Goal: Task Accomplishment & Management: Use online tool/utility

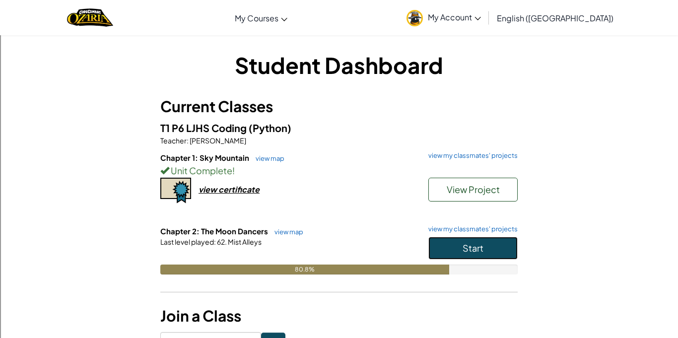
click at [451, 248] on button "Start" at bounding box center [472, 248] width 89 height 23
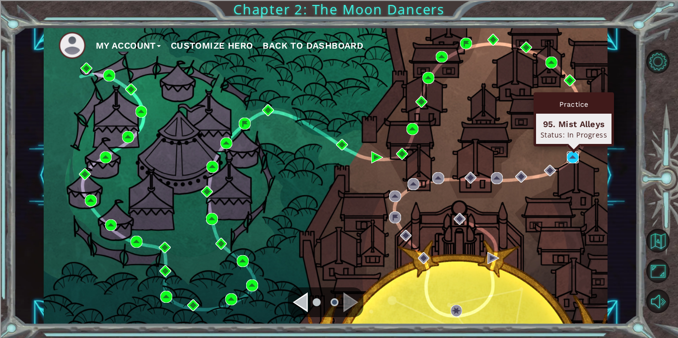
click at [574, 156] on img at bounding box center [573, 157] width 12 height 12
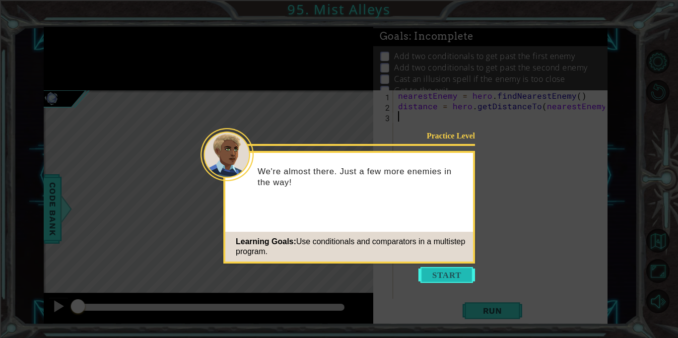
click at [452, 269] on button "Start" at bounding box center [446, 275] width 57 height 16
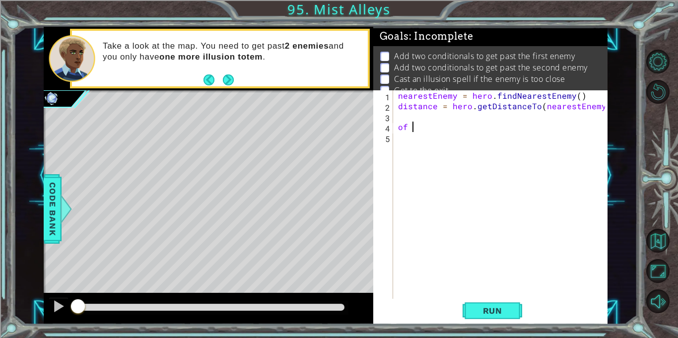
type textarea "o"
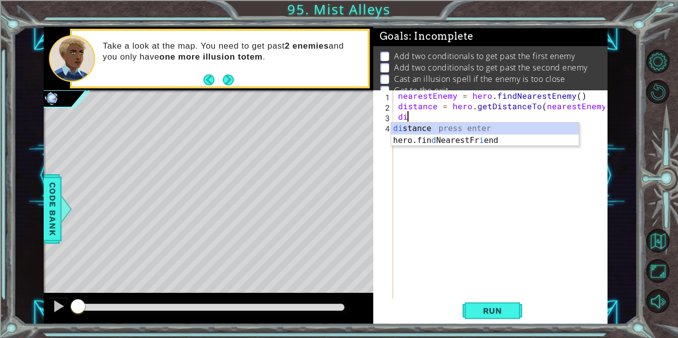
type textarea "d"
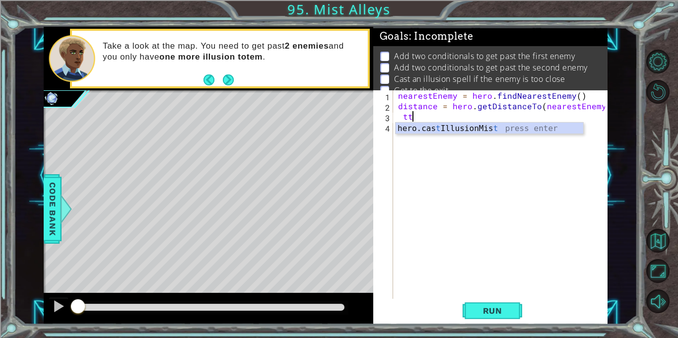
type textarea "t"
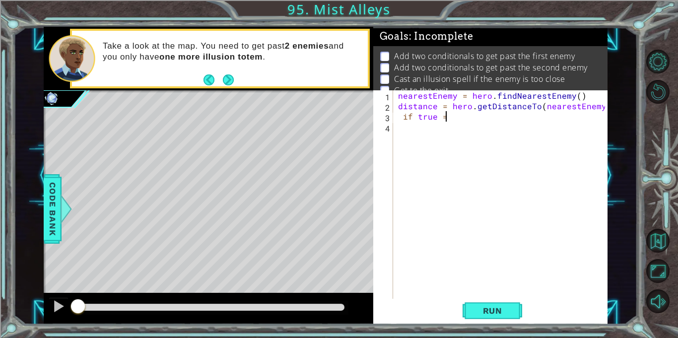
scroll to position [0, 2]
type textarea "if true ="
click at [665, 248] on button "Back to Map" at bounding box center [658, 241] width 24 height 24
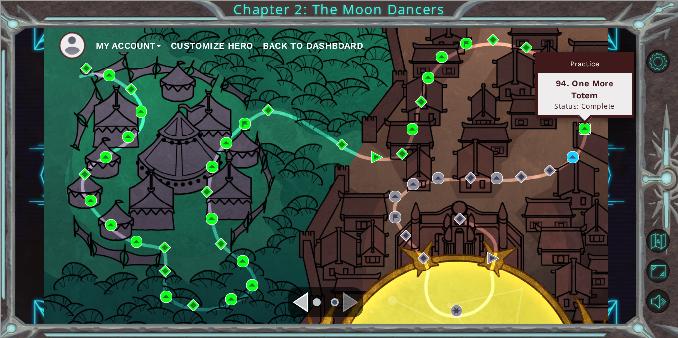
click at [586, 130] on img at bounding box center [585, 129] width 12 height 12
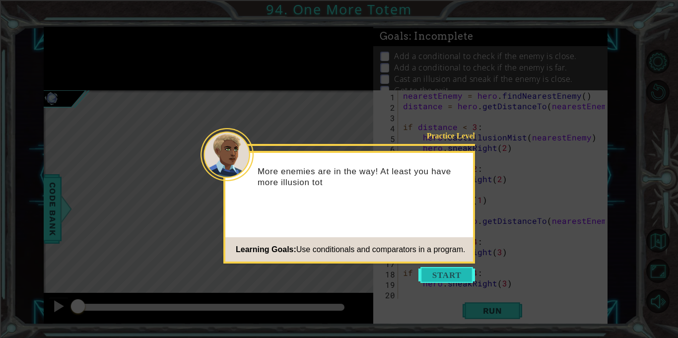
click at [459, 277] on button "Start" at bounding box center [446, 275] width 57 height 16
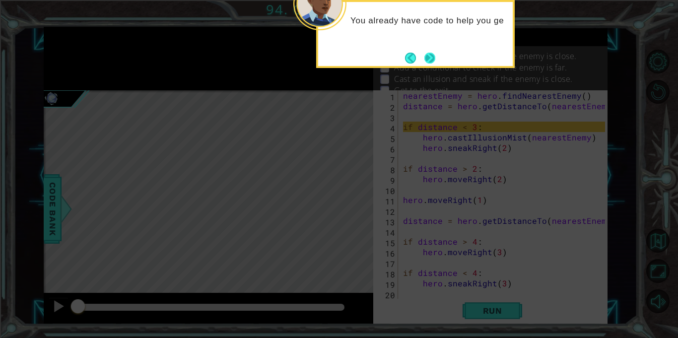
click at [429, 64] on button "Next" at bounding box center [429, 58] width 11 height 11
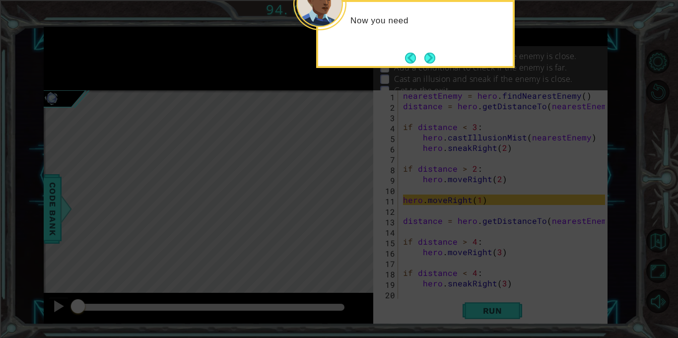
click at [429, 64] on button "Next" at bounding box center [429, 58] width 11 height 11
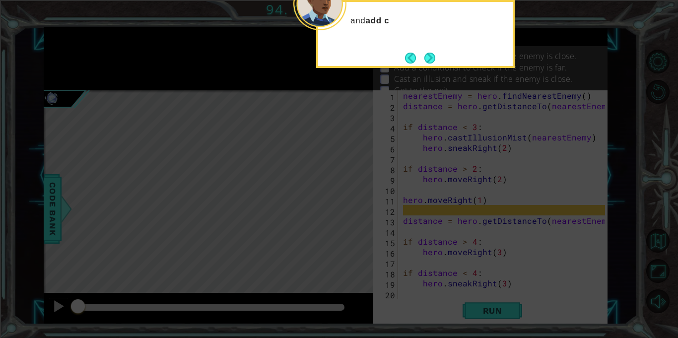
click at [429, 64] on button "Next" at bounding box center [429, 58] width 11 height 11
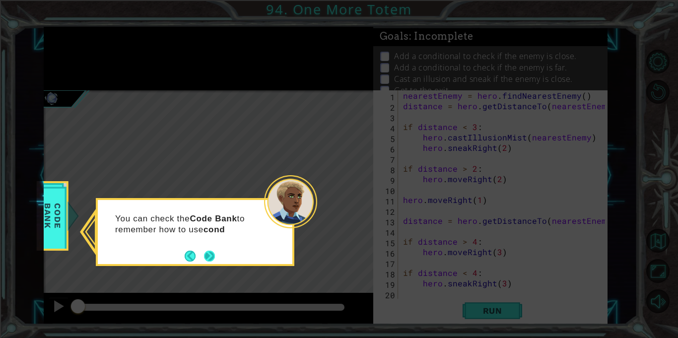
click at [214, 255] on button "Next" at bounding box center [209, 256] width 11 height 11
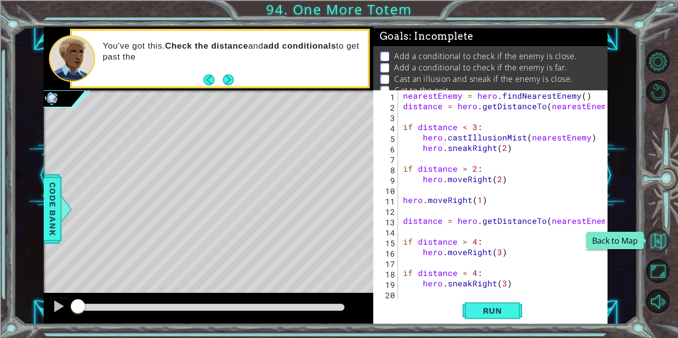
click at [665, 237] on button "Back to Map" at bounding box center [658, 241] width 24 height 24
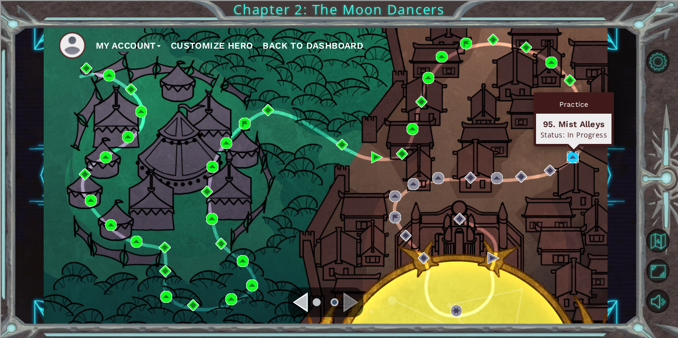
click at [574, 154] on img at bounding box center [573, 157] width 12 height 12
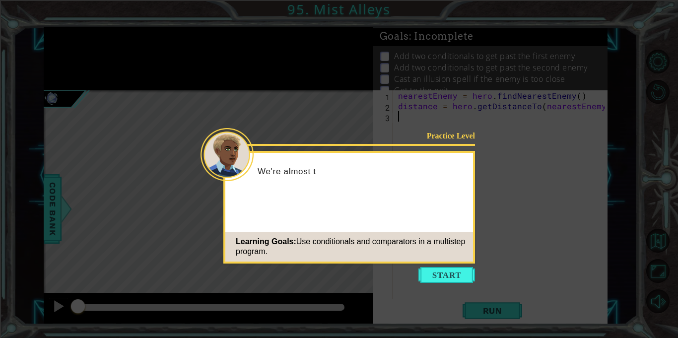
click at [442, 264] on icon at bounding box center [339, 169] width 678 height 338
click at [451, 282] on button "Start" at bounding box center [446, 275] width 57 height 16
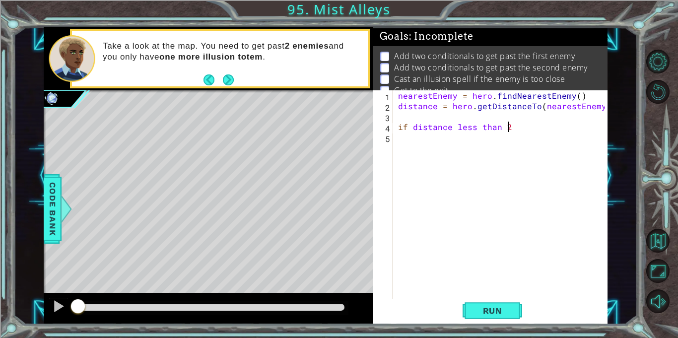
scroll to position [0, 6]
type textarea "if distance less than 3"
click at [464, 150] on div "nearestEnemy = hero . findNearestEnemy ( ) distance = hero . getDistanceTo ( ne…" at bounding box center [503, 204] width 214 height 229
click at [517, 121] on div "nearestEnemy = hero . findNearestEnemy ( ) distance = hero . getDistanceTo ( ne…" at bounding box center [503, 204] width 214 height 229
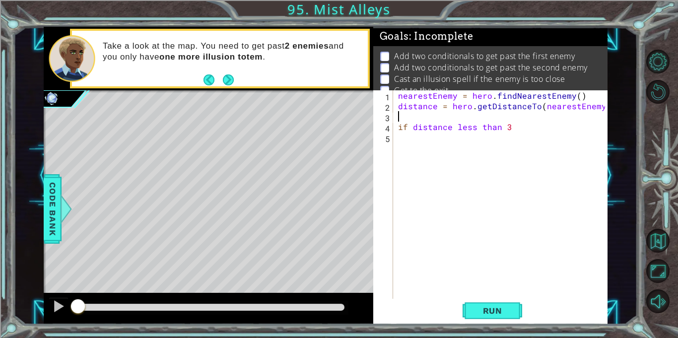
click at [517, 125] on div "nearestEnemy = hero . findNearestEnemy ( ) distance = hero . getDistanceTo ( ne…" at bounding box center [503, 204] width 214 height 229
type textarea "if distance less than 3"
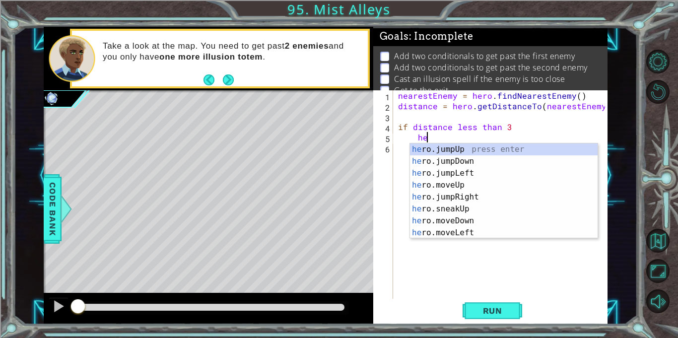
scroll to position [0, 1]
click at [513, 134] on div "nearestEnemy = hero . findNearestEnemy ( ) distance = hero . getDistanceTo ( ne…" at bounding box center [503, 204] width 214 height 229
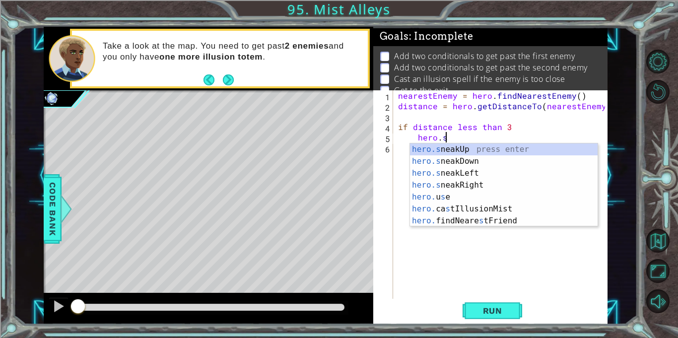
scroll to position [0, 2]
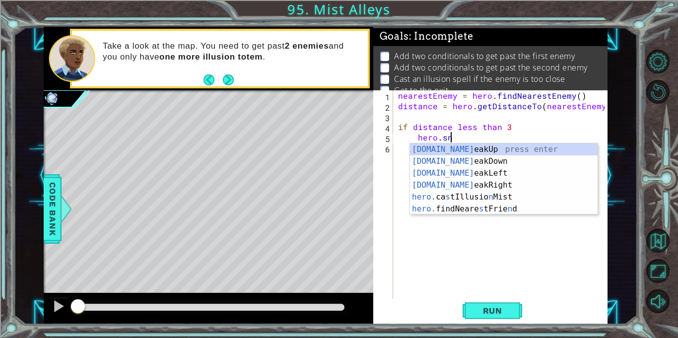
click at [513, 143] on div "[DOMAIN_NAME] eakUp press enter [DOMAIN_NAME] eakDown press enter [DOMAIN_NAME]…" at bounding box center [504, 190] width 188 height 95
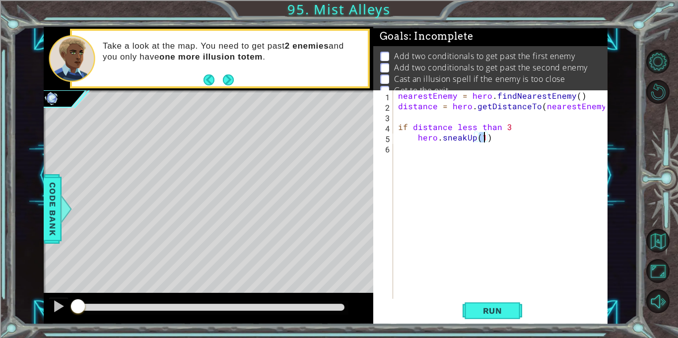
type textarea "hero.sneakUp(2)"
click at [491, 139] on div "nearestEnemy = hero . findNearestEnemy ( ) distance = hero . getDistanceTo ( ne…" at bounding box center [503, 204] width 214 height 229
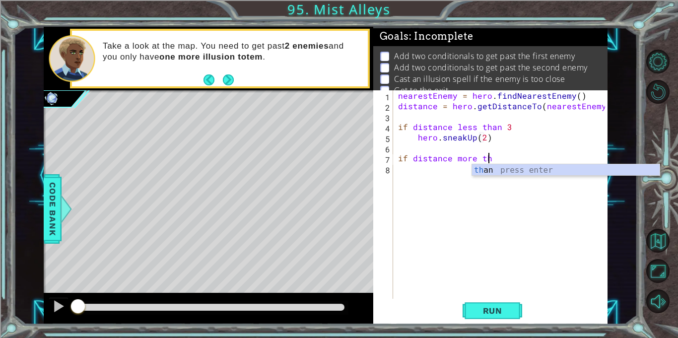
scroll to position [0, 5]
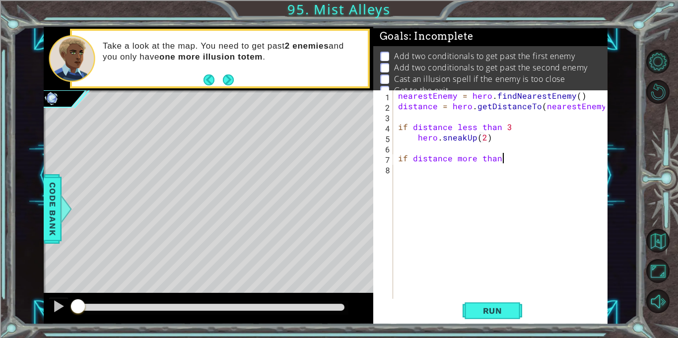
type textarea "if distance more than 3"
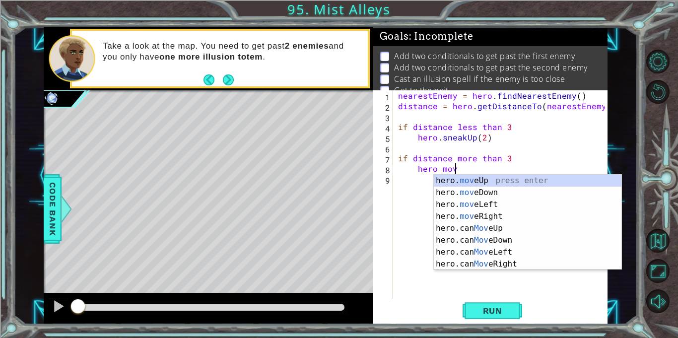
scroll to position [0, 3]
click at [536, 177] on div "hero. move Up press enter hero. move Down press enter hero. move Left press ent…" at bounding box center [528, 234] width 188 height 119
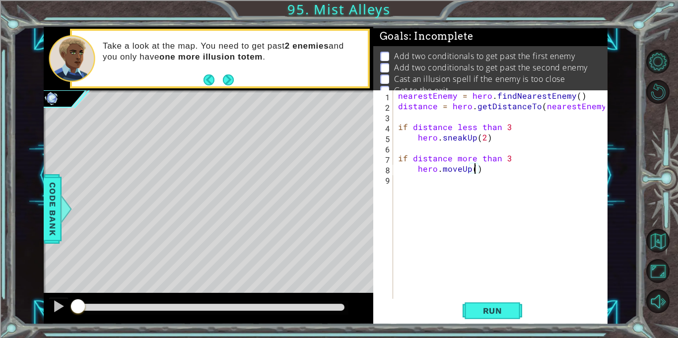
scroll to position [0, 4]
click at [509, 311] on span "Run" at bounding box center [492, 311] width 39 height 10
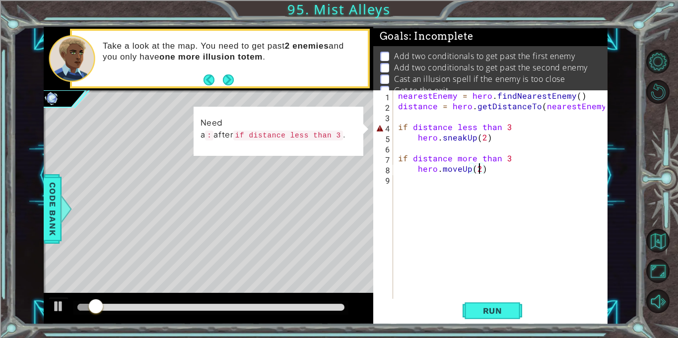
click at [506, 127] on div "nearestEnemy = hero . findNearestEnemy ( ) distance = hero . getDistanceTo ( ne…" at bounding box center [503, 204] width 214 height 229
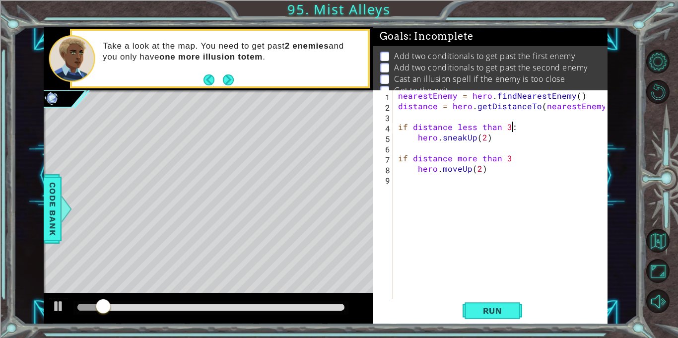
click at [509, 160] on div "nearestEnemy = hero . findNearestEnemy ( ) distance = hero . getDistanceTo ( ne…" at bounding box center [503, 204] width 214 height 229
click at [485, 308] on span "Run" at bounding box center [492, 311] width 39 height 10
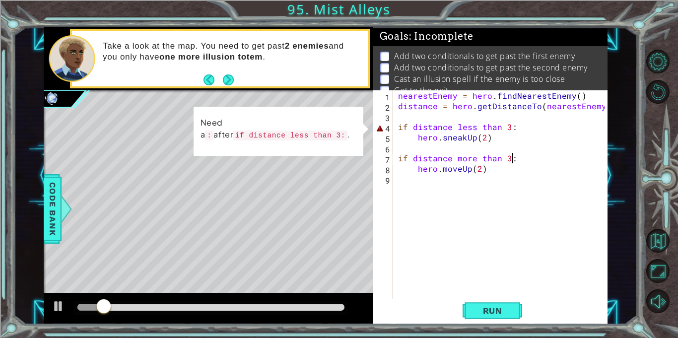
click at [509, 129] on div "nearestEnemy = hero . findNearestEnemy ( ) distance = hero . getDistanceTo ( ne…" at bounding box center [503, 204] width 214 height 229
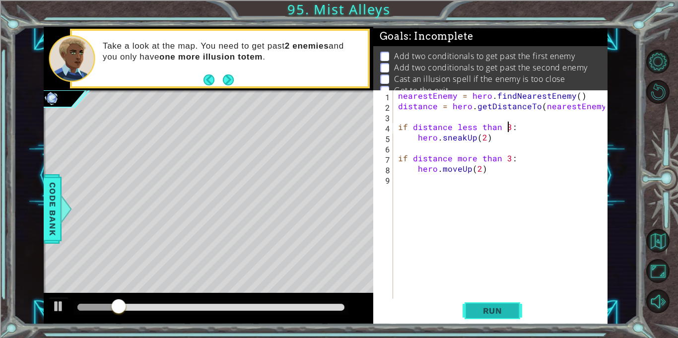
type textarea "if distance less than 3:"
click at [475, 309] on span "Run" at bounding box center [492, 311] width 39 height 10
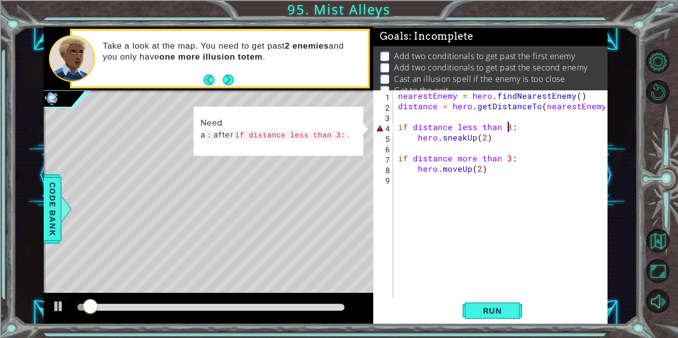
click at [533, 242] on div "nearestEnemy = hero . findNearestEnemy ( ) distance = hero . getDistanceTo ( ne…" at bounding box center [503, 204] width 214 height 229
click at [490, 306] on span "Run" at bounding box center [492, 311] width 39 height 10
click at [534, 128] on div "nearestEnemy = hero . findNearestEnemy ( ) distance = hero . getDistanceTo ( ne…" at bounding box center [503, 204] width 214 height 229
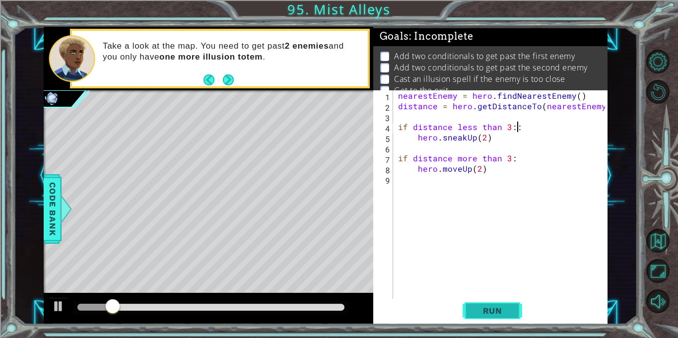
click at [477, 309] on span "Run" at bounding box center [492, 311] width 39 height 10
click at [488, 310] on span "Run" at bounding box center [492, 311] width 39 height 10
type textarea "if distance less than 3:"
click at [490, 316] on button "Run" at bounding box center [492, 310] width 60 height 23
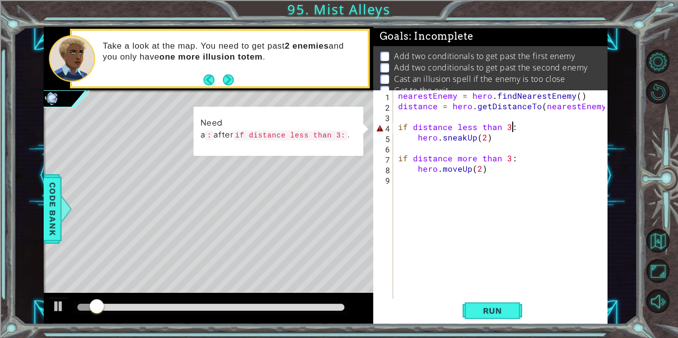
click at [514, 183] on div "nearestEnemy = hero . findNearestEnemy ( ) distance = hero . getDistanceTo ( ne…" at bounding box center [503, 204] width 214 height 229
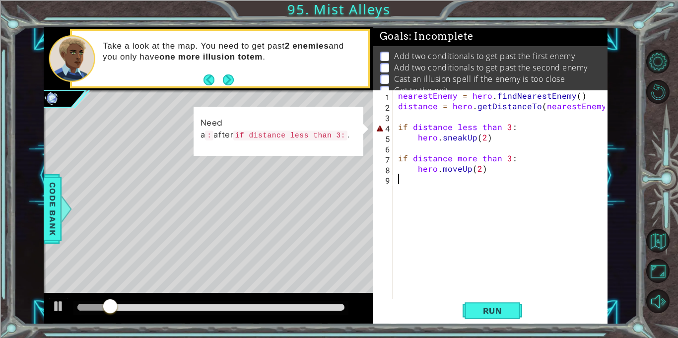
click at [518, 157] on div "nearestEnemy = hero . findNearestEnemy ( ) distance = hero . getDistanceTo ( ne…" at bounding box center [503, 204] width 214 height 229
click at [501, 129] on div "nearestEnemy = hero . findNearestEnemy ( ) distance = hero . getDistanceTo ( ne…" at bounding box center [503, 204] width 214 height 229
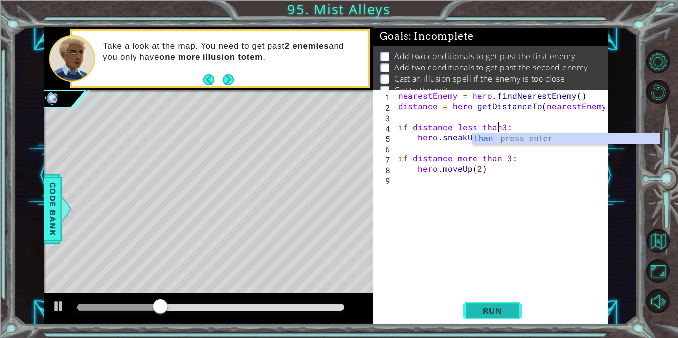
click at [483, 302] on button "Run" at bounding box center [492, 310] width 60 height 23
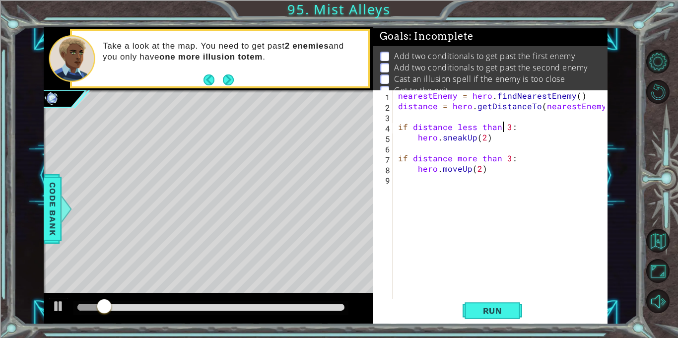
click at [457, 127] on div "nearestEnemy = hero . findNearestEnemy ( ) distance = hero . getDistanceTo ( ne…" at bounding box center [503, 204] width 214 height 229
click at [456, 162] on div "nearestEnemy = hero . findNearestEnemy ( ) distance = hero . getDistanceTo ( ne…" at bounding box center [503, 204] width 214 height 229
click at [488, 320] on button "Run" at bounding box center [492, 310] width 60 height 23
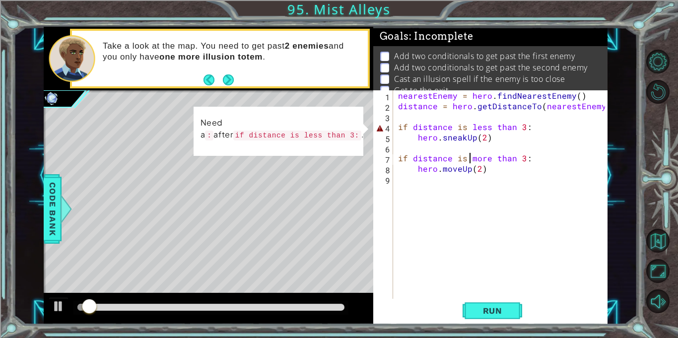
click at [536, 131] on div "nearestEnemy = hero . findNearestEnemy ( ) distance = hero . getDistanceTo ( ne…" at bounding box center [503, 204] width 214 height 229
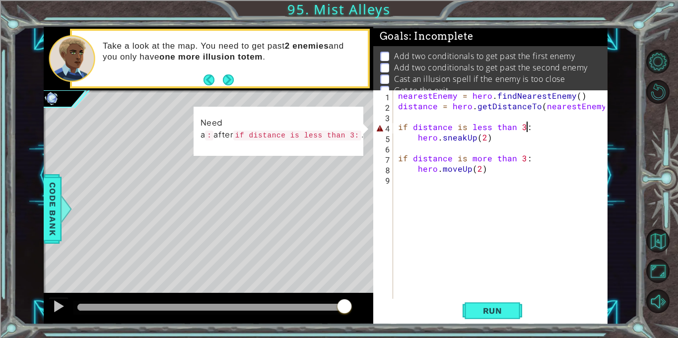
click at [538, 131] on div "nearestEnemy = hero . findNearestEnemy ( ) distance = hero . getDistanceTo ( ne…" at bounding box center [503, 204] width 214 height 229
click at [533, 136] on div "nearestEnemy = hero . findNearestEnemy ( ) distance = hero . getDistanceTo ( ne…" at bounding box center [503, 204] width 214 height 229
type textarea "hero.sneakUp(2)"
click at [541, 122] on div "nearestEnemy = hero . findNearestEnemy ( ) distance = hero . getDistanceTo ( ne…" at bounding box center [503, 204] width 214 height 229
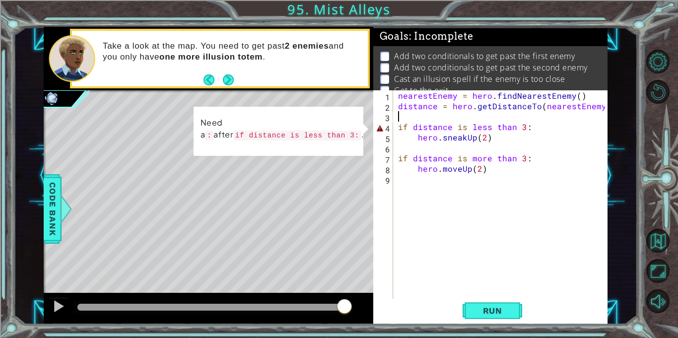
click at [534, 126] on div "nearestEnemy = hero . findNearestEnemy ( ) distance = hero . getDistanceTo ( ne…" at bounding box center [503, 204] width 214 height 229
type textarea "if distance is less than 3:"
click at [509, 271] on div "nearestEnemy = hero . findNearestEnemy ( ) distance = hero . getDistanceTo ( ne…" at bounding box center [503, 204] width 214 height 229
click at [524, 309] on div "Run" at bounding box center [492, 310] width 234 height 23
click at [485, 306] on span "Run" at bounding box center [492, 311] width 39 height 10
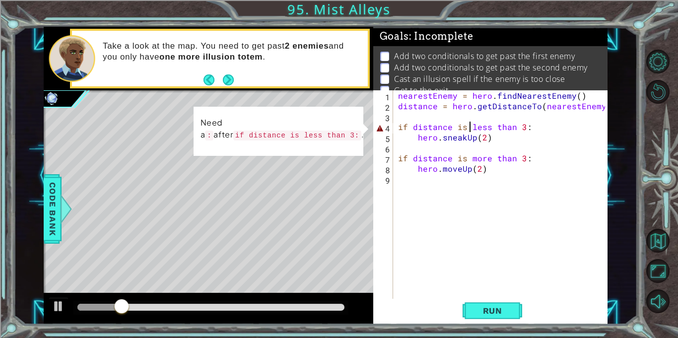
click at [470, 129] on div "nearestEnemy = hero . findNearestEnemy ( ) distance = hero . getDistanceTo ( ne…" at bounding box center [503, 204] width 214 height 229
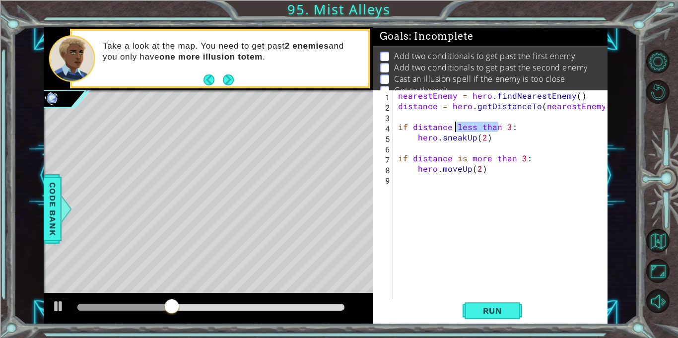
drag, startPoint x: 498, startPoint y: 127, endPoint x: 454, endPoint y: 129, distance: 44.2
click at [454, 129] on div "nearestEnemy = hero . findNearestEnemy ( ) distance = hero . getDistanceTo ( ne…" at bounding box center [503, 204] width 214 height 229
click at [498, 302] on button "Run" at bounding box center [492, 310] width 60 height 23
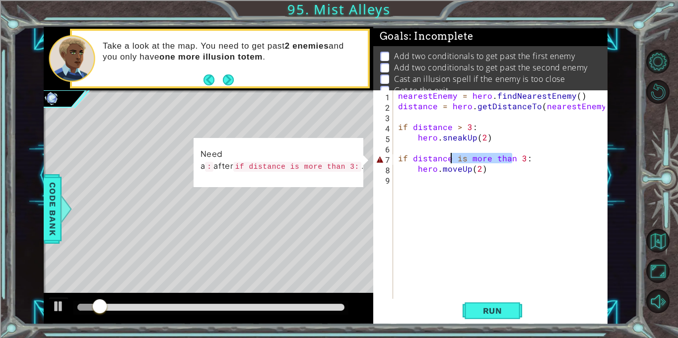
drag, startPoint x: 513, startPoint y: 160, endPoint x: 452, endPoint y: 158, distance: 60.6
click at [452, 158] on div "nearestEnemy = hero . findNearestEnemy ( ) distance = hero . getDistanceTo ( ne…" at bounding box center [503, 204] width 214 height 229
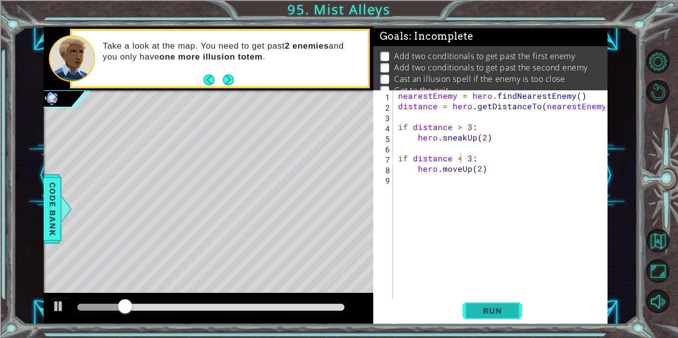
click at [485, 306] on span "Run" at bounding box center [492, 311] width 39 height 10
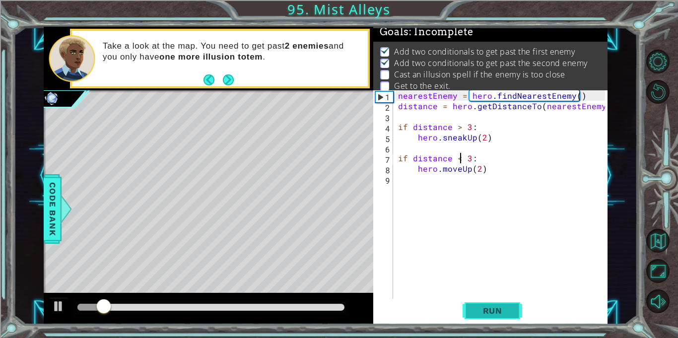
scroll to position [5, 0]
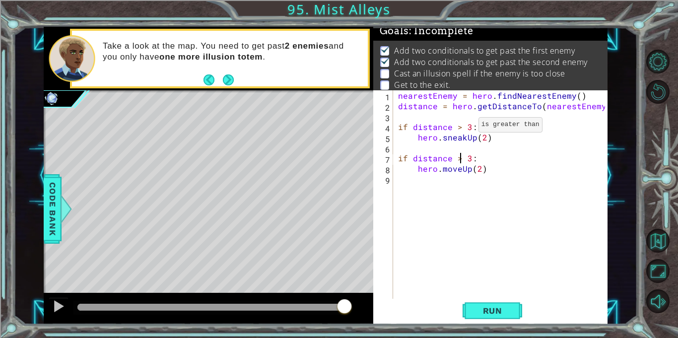
click at [461, 127] on div "nearestEnemy = hero . findNearestEnemy ( ) distance = hero . getDistanceTo ( ne…" at bounding box center [503, 204] width 214 height 229
type textarea "if distance < 3:"
click at [523, 310] on div "Run" at bounding box center [492, 310] width 234 height 23
click at [515, 311] on button "Run" at bounding box center [492, 310] width 60 height 23
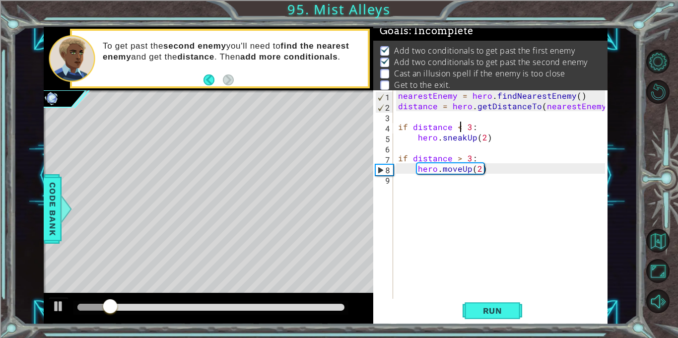
click at [450, 186] on div "nearestEnemy = hero . findNearestEnemy ( ) distance = hero . getDistanceTo ( ne…" at bounding box center [503, 204] width 214 height 229
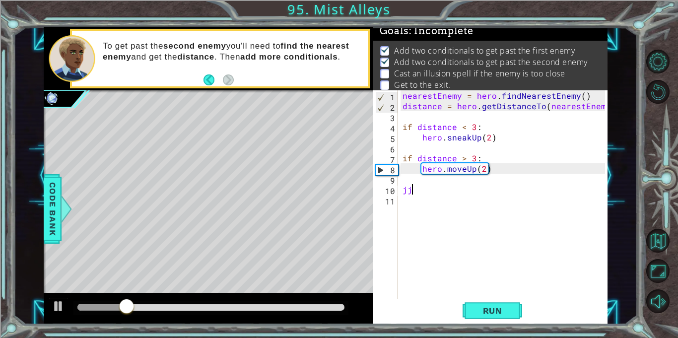
scroll to position [0, 0]
type textarea "j"
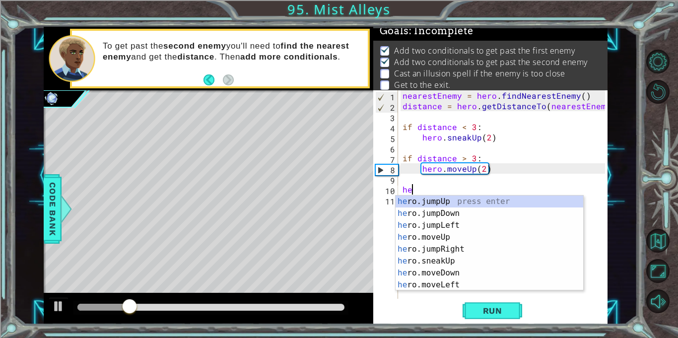
type textarea "hero"
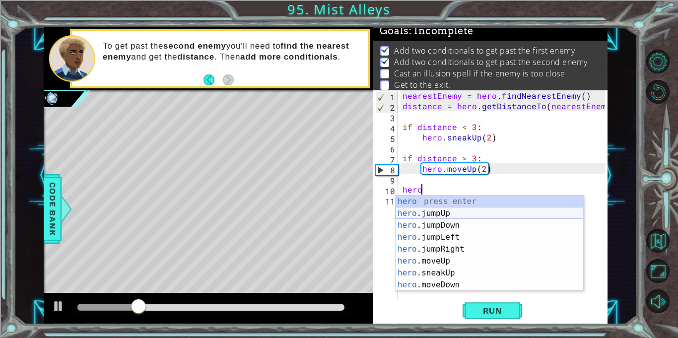
click at [462, 213] on div "hero press enter hero .jumpUp press enter hero .jumpDown press enter hero .jump…" at bounding box center [489, 255] width 188 height 119
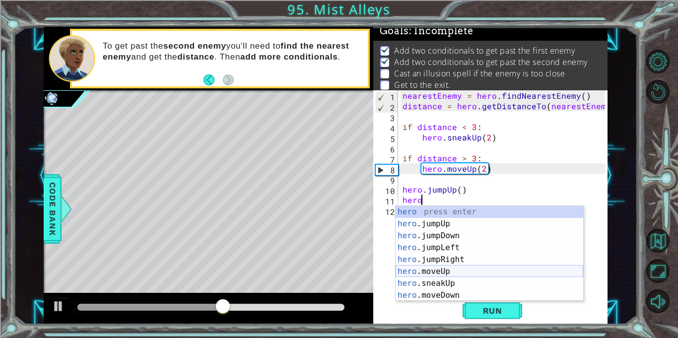
click at [453, 269] on div "hero press enter hero .jumpUp press enter hero .jumpDown press enter hero .jump…" at bounding box center [489, 265] width 188 height 119
type textarea "hero.moveUp(1)"
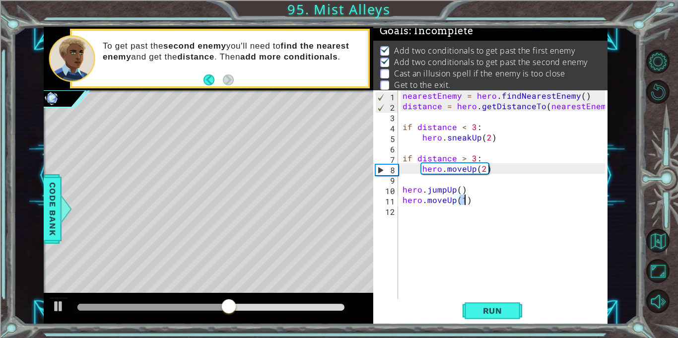
click at [427, 220] on div "nearestEnemy = hero . findNearestEnemy ( ) distance = hero . getDistanceTo ( ne…" at bounding box center [504, 204] width 209 height 229
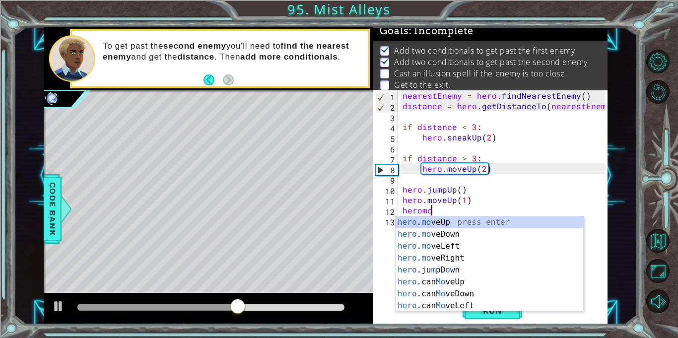
scroll to position [0, 1]
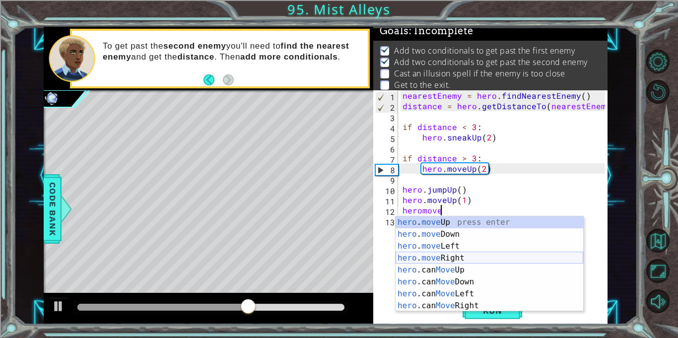
click at [440, 259] on div "hero . move Up press enter hero . move Down press enter hero . move Left press …" at bounding box center [489, 275] width 188 height 119
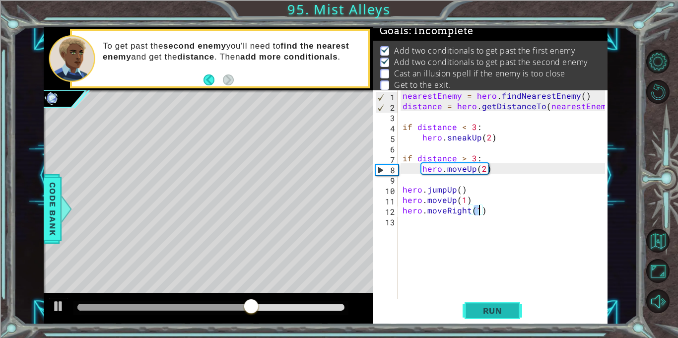
type textarea "hero.moveRight(1)"
click at [497, 303] on button "Run" at bounding box center [492, 310] width 60 height 23
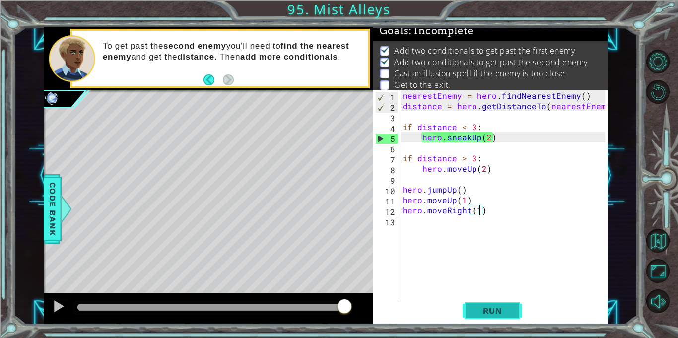
click at [497, 303] on button "Run" at bounding box center [492, 310] width 60 height 23
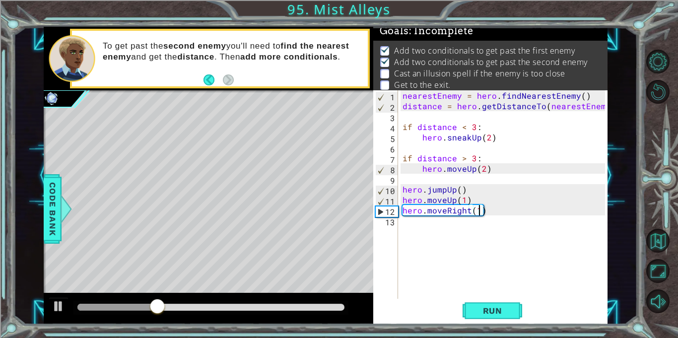
click at [476, 230] on div "nearestEnemy = hero . findNearestEnemy ( ) distance = hero . getDistanceTo ( ne…" at bounding box center [504, 204] width 209 height 229
click at [51, 299] on button at bounding box center [59, 307] width 20 height 20
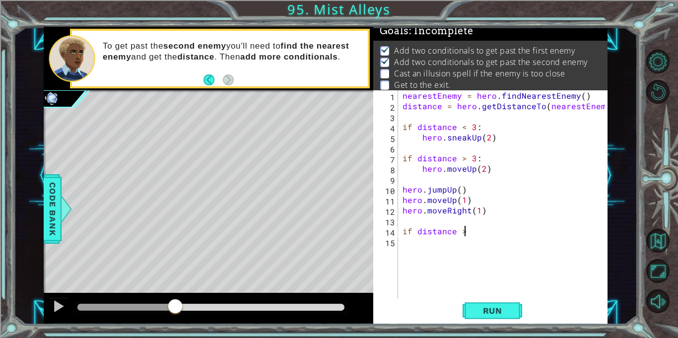
scroll to position [0, 3]
type textarea "if distance > 3"
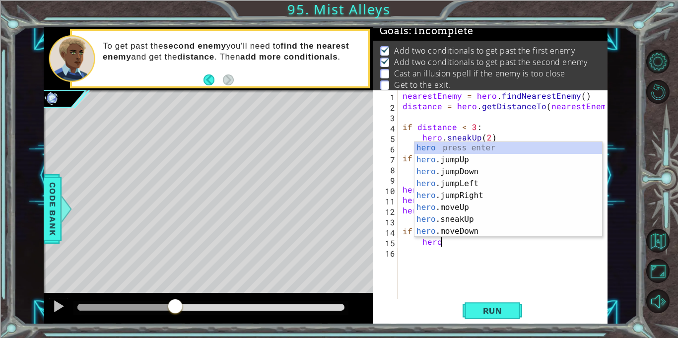
scroll to position [0, 2]
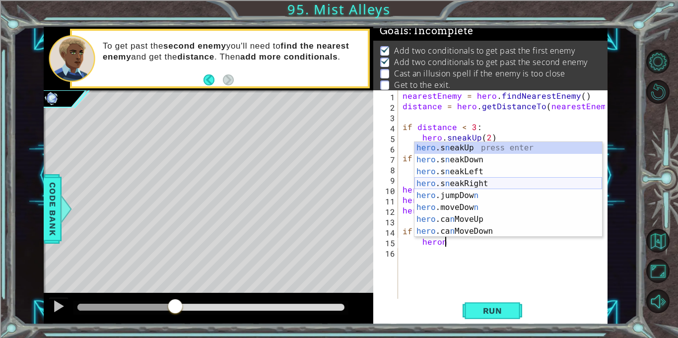
click at [457, 182] on div "hero .s n eakUp press enter hero .s n eakDown press enter hero .s n eakLeft pre…" at bounding box center [508, 201] width 188 height 119
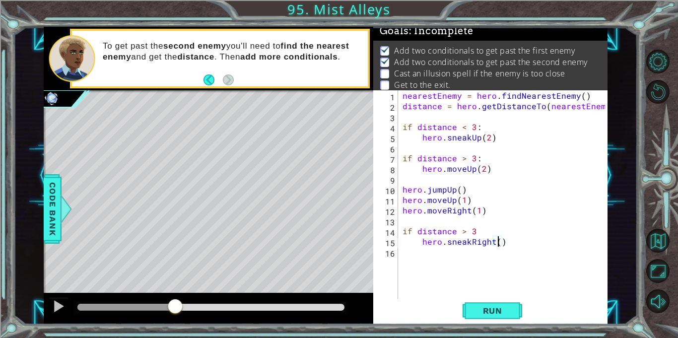
type textarea "hero.sneakRight(2)"
click at [536, 241] on div "nearestEnemy = hero . findNearestEnemy ( ) distance = hero . getDistanceTo ( ne…" at bounding box center [504, 204] width 209 height 229
type textarea "f"
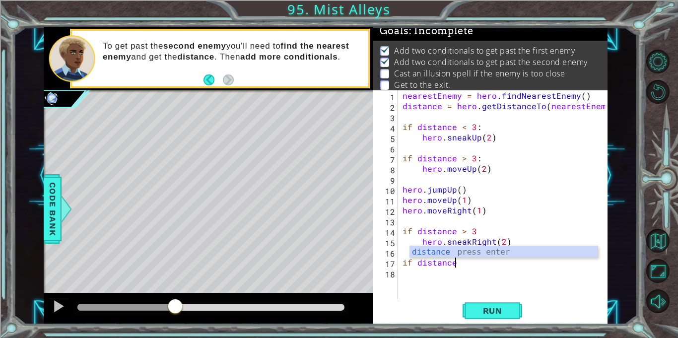
scroll to position [0, 2]
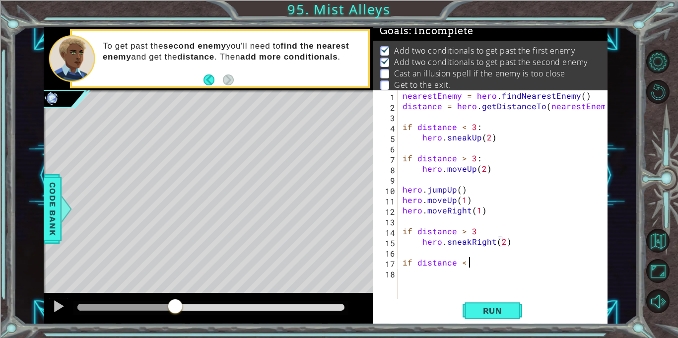
type textarea "if distance < 3"
type textarea "h"
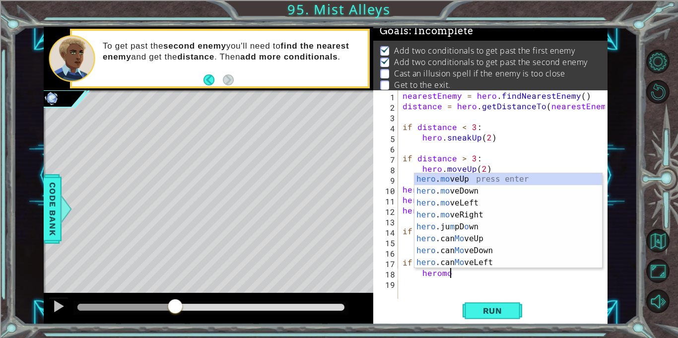
scroll to position [0, 2]
click at [541, 219] on div "hero . mo veUp press enter hero . mo veDown press enter hero . mo veLeft press …" at bounding box center [508, 232] width 188 height 119
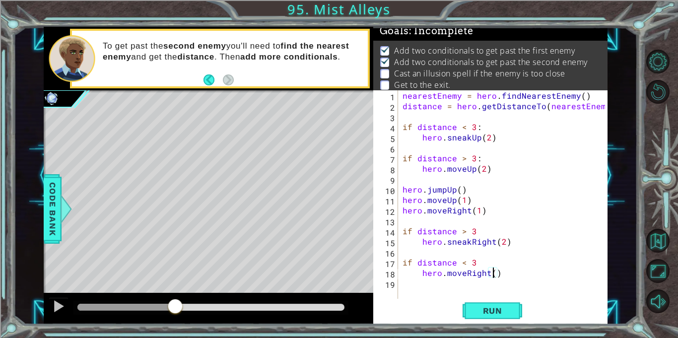
scroll to position [0, 5]
click at [495, 312] on span "Run" at bounding box center [492, 311] width 39 height 10
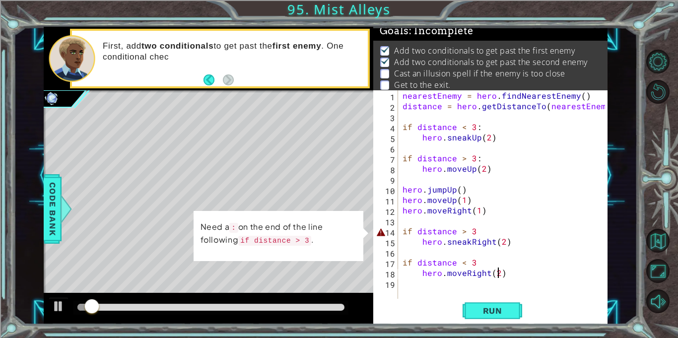
click at [474, 230] on div "nearestEnemy = hero . findNearestEnemy ( ) distance = hero . getDistanceTo ( ne…" at bounding box center [504, 204] width 209 height 229
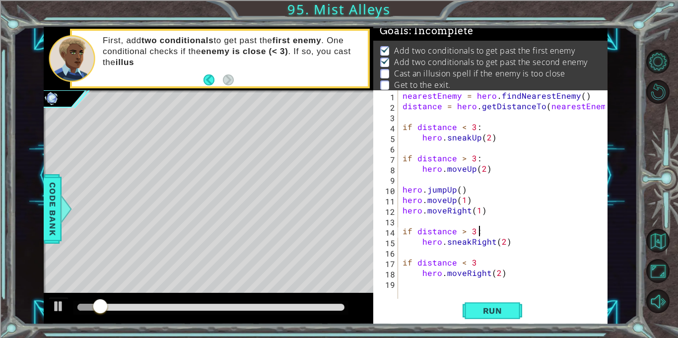
click at [473, 261] on div "nearestEnemy = hero . findNearestEnemy ( ) distance = hero . getDistanceTo ( ne…" at bounding box center [504, 204] width 209 height 229
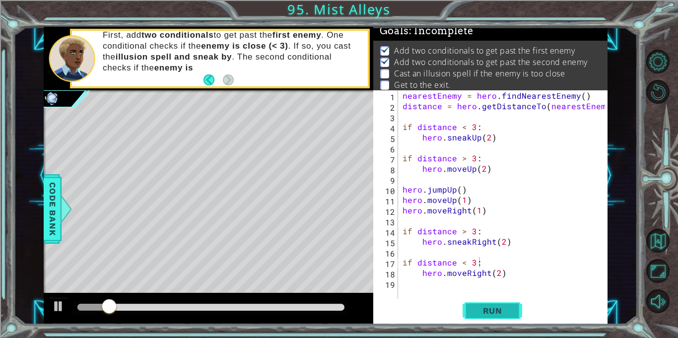
click at [485, 307] on span "Run" at bounding box center [492, 311] width 39 height 10
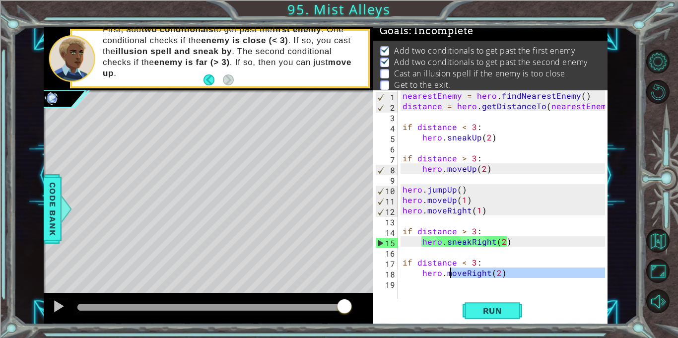
drag, startPoint x: 528, startPoint y: 281, endPoint x: 440, endPoint y: 272, distance: 88.7
click at [440, 272] on div "nearestEnemy = hero . findNearestEnemy ( ) distance = hero . getDistanceTo ( ne…" at bounding box center [504, 204] width 209 height 229
click at [440, 272] on div "nearestEnemy = hero . findNearestEnemy ( ) distance = hero . getDistanceTo ( ne…" at bounding box center [502, 194] width 204 height 208
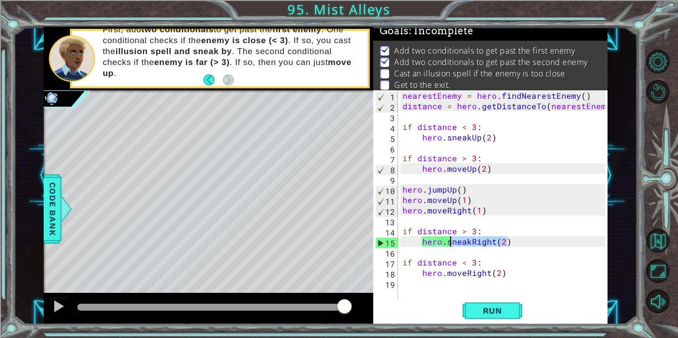
drag, startPoint x: 507, startPoint y: 245, endPoint x: 449, endPoint y: 243, distance: 58.6
click at [449, 243] on div "nearestEnemy = hero . findNearestEnemy ( ) distance = hero . getDistanceTo ( ne…" at bounding box center [504, 204] width 209 height 229
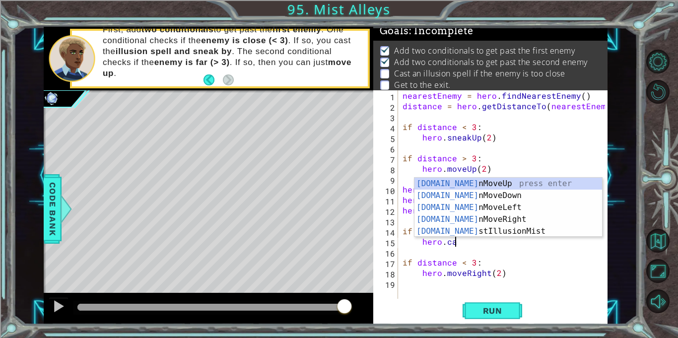
scroll to position [0, 3]
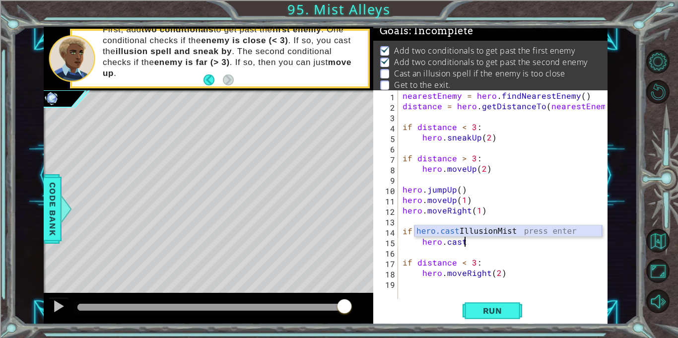
click at [480, 234] on div "hero.cast IllusionMist press enter" at bounding box center [508, 243] width 188 height 36
type textarea "hero.castIllusionMist()"
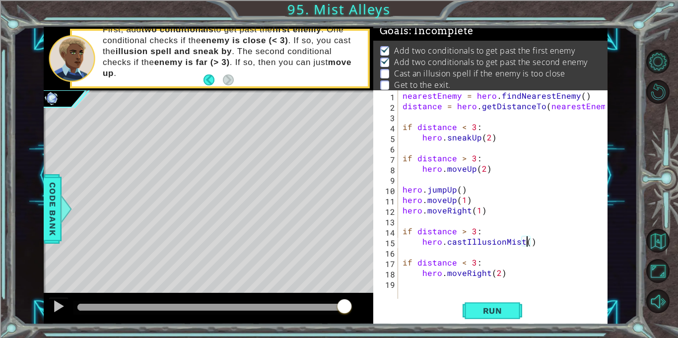
scroll to position [0, 7]
click at [548, 242] on div "nearestEnemy = hero . findNearestEnemy ( ) distance = hero . getDistanceTo ( ne…" at bounding box center [504, 204] width 209 height 229
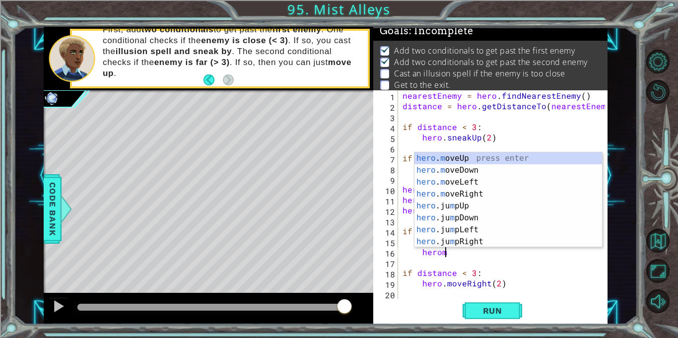
scroll to position [0, 2]
click at [528, 197] on div "hero . mo veUp press enter hero . mo veDown press enter hero . mo veLeft press …" at bounding box center [508, 211] width 188 height 119
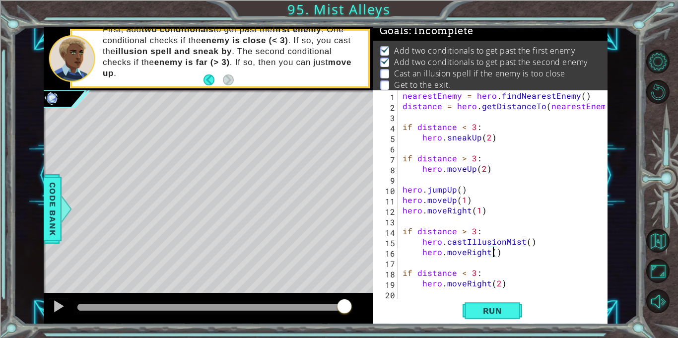
scroll to position [0, 5]
click at [478, 162] on div "nearestEnemy = hero . findNearestEnemy ( ) distance = hero . getDistanceTo ( ne…" at bounding box center [504, 204] width 209 height 229
click at [501, 159] on div "nearestEnemy = hero . findNearestEnemy ( ) distance = hero . getDistanceTo ( ne…" at bounding box center [504, 204] width 209 height 229
click at [479, 138] on div "nearestEnemy = hero . findNearestEnemy ( ) distance = hero . getDistanceTo ( ne…" at bounding box center [504, 204] width 209 height 229
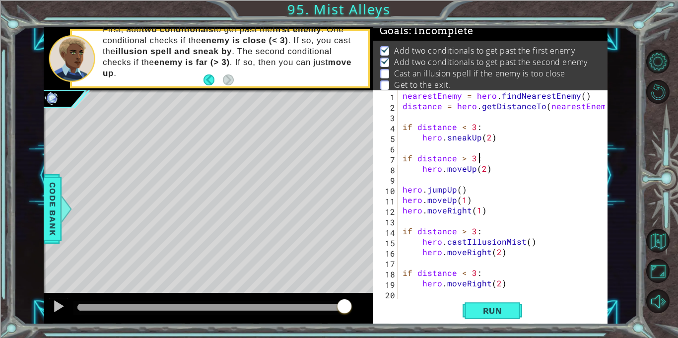
type textarea "hero.sneakUp(2)"
drag, startPoint x: 497, startPoint y: 139, endPoint x: 422, endPoint y: 138, distance: 74.4
click at [422, 138] on div "nearestEnemy = hero . findNearestEnemy ( ) distance = hero . getDistanceTo ( ne…" at bounding box center [504, 204] width 209 height 229
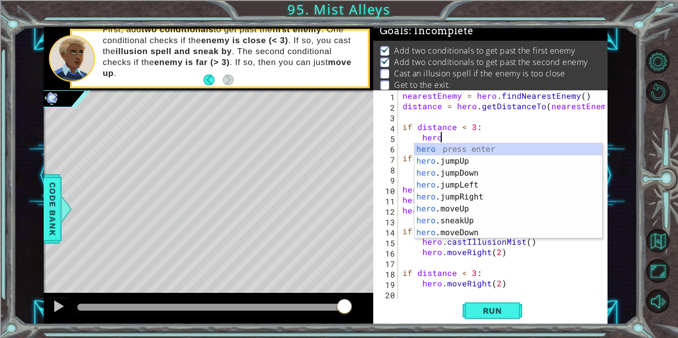
scroll to position [0, 2]
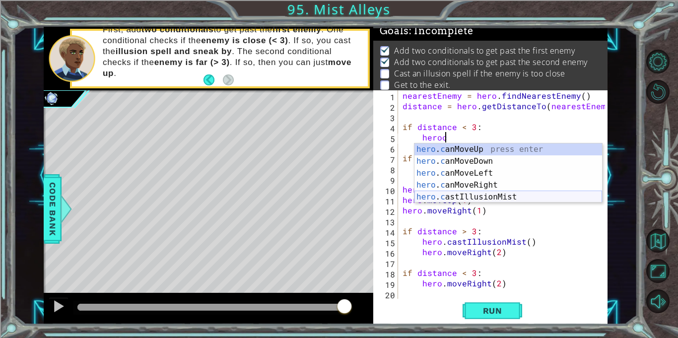
click at [451, 195] on div "hero . c anMoveUp press enter hero . c anMoveDown press enter hero . c anMoveLe…" at bounding box center [508, 184] width 188 height 83
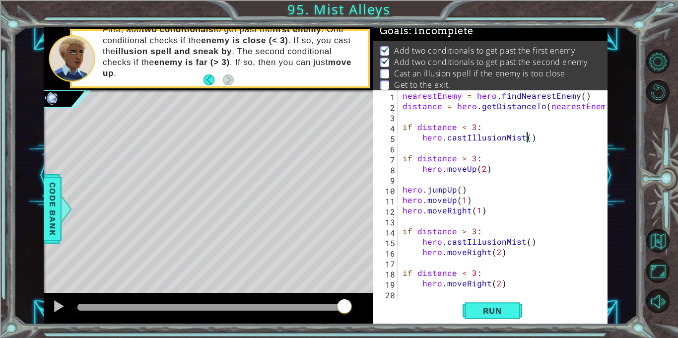
click at [533, 156] on div "nearestEnemy = hero . findNearestEnemy ( ) distance = hero . getDistanceTo ( ne…" at bounding box center [504, 204] width 209 height 229
type textarea "if distance > 3:"
click at [520, 148] on div "nearestEnemy = hero . findNearestEnemy ( ) distance = hero . getDistanceTo ( ne…" at bounding box center [504, 204] width 209 height 229
paste textarea "hero.sneakUp(2)"
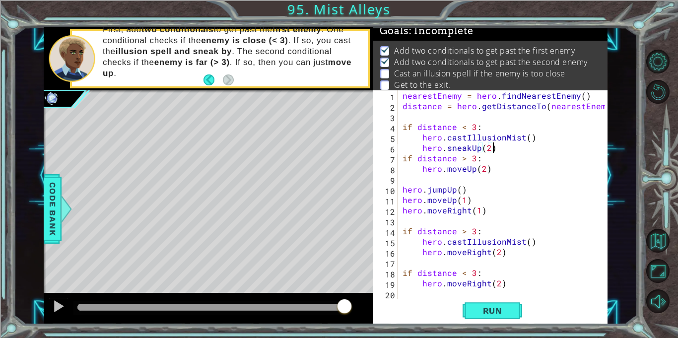
click at [467, 149] on div "nearestEnemy = hero . findNearestEnemy ( ) distance = hero . getDistanceTo ( ne…" at bounding box center [504, 204] width 209 height 229
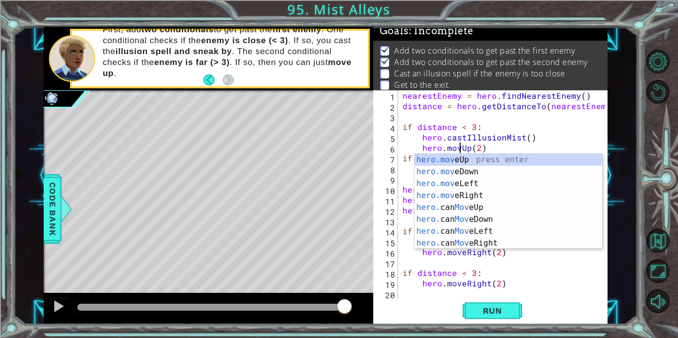
scroll to position [0, 3]
click at [499, 312] on span "Run" at bounding box center [492, 311] width 39 height 10
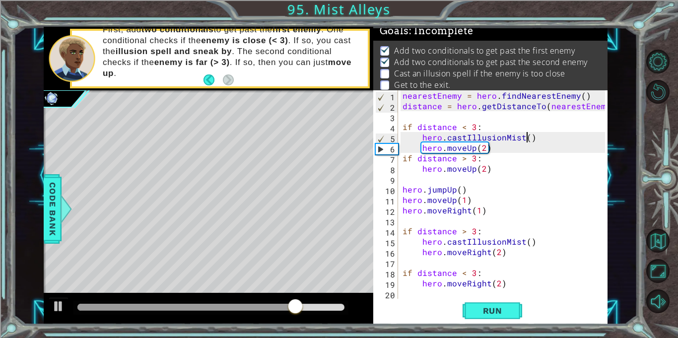
click at [526, 138] on div "nearestEnemy = hero . findNearestEnemy ( ) distance = hero . getDistanceTo ( ne…" at bounding box center [504, 204] width 209 height 229
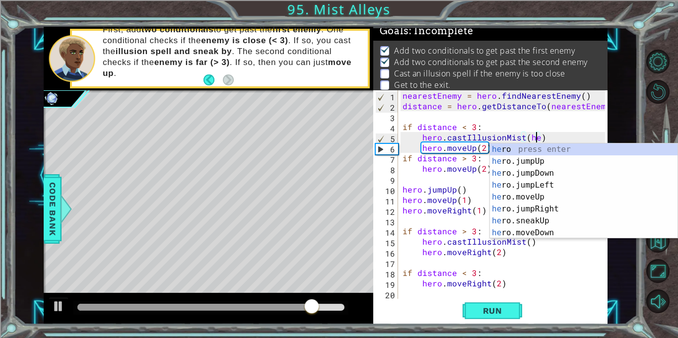
type textarea "hero.castIllusionMist(hero)"
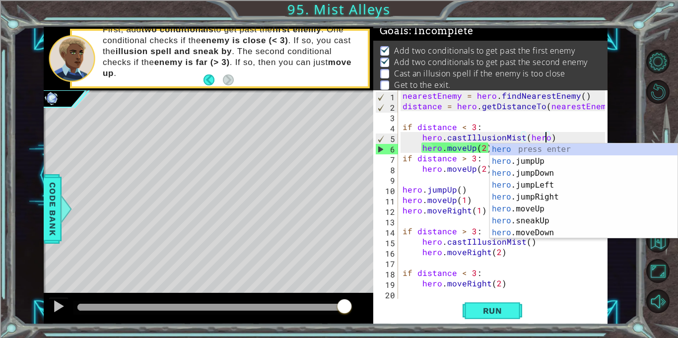
click at [485, 221] on div "nearestEnemy = hero . findNearestEnemy ( ) distance = hero . getDistanceTo ( ne…" at bounding box center [504, 204] width 209 height 229
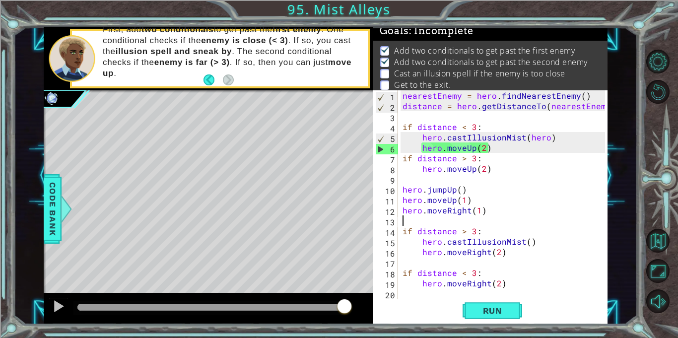
scroll to position [0, 0]
click at [526, 242] on div "nearestEnemy = hero . findNearestEnemy ( ) distance = hero . getDistanceTo ( ne…" at bounding box center [504, 204] width 209 height 229
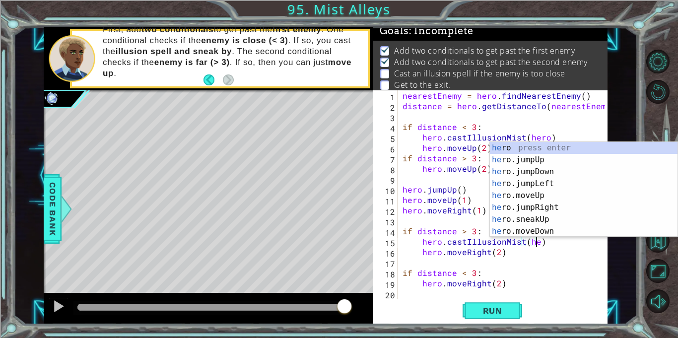
scroll to position [0, 8]
click at [513, 309] on button "Run" at bounding box center [492, 310] width 60 height 23
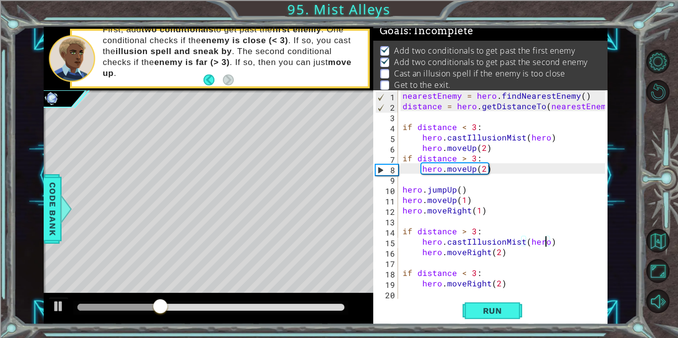
click at [544, 277] on div "nearestEnemy = hero . findNearestEnemy ( ) distance = hero . getDistanceTo ( ne…" at bounding box center [504, 204] width 209 height 229
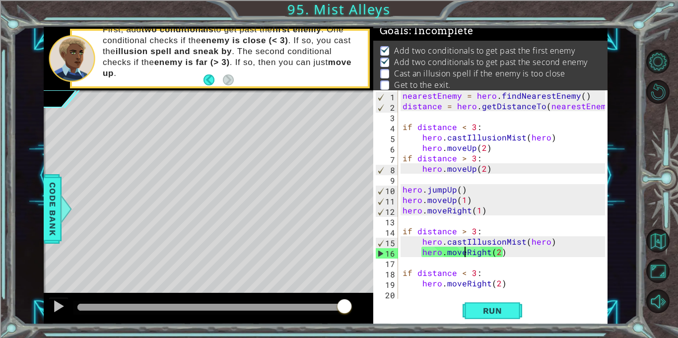
click at [464, 252] on div "nearestEnemy = hero . findNearestEnemy ( ) distance = hero . getDistanceTo ( ne…" at bounding box center [504, 204] width 209 height 229
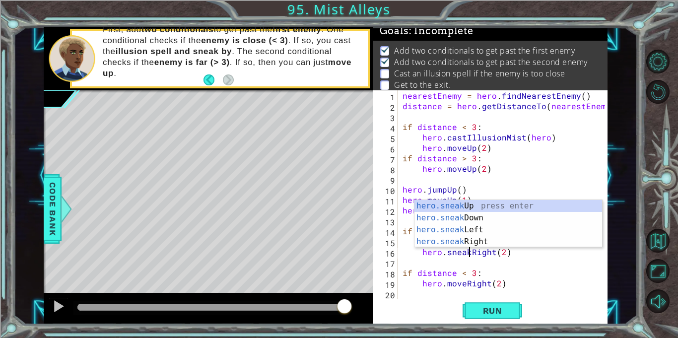
scroll to position [0, 4]
click at [464, 150] on div "nearestEnemy = hero . findNearestEnemy ( ) distance = hero . getDistanceTo ( ne…" at bounding box center [504, 204] width 209 height 229
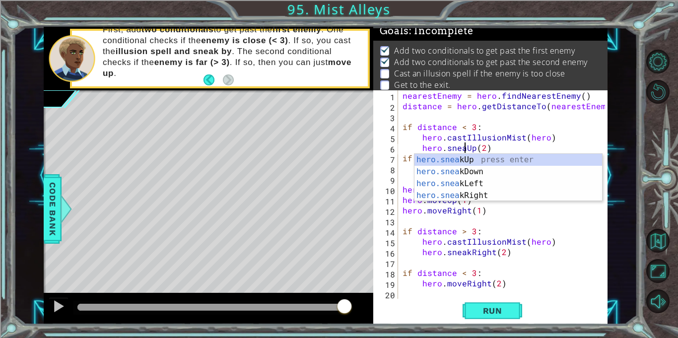
type textarea "hero.sneakUp(2)"
click at [512, 147] on div "nearestEnemy = hero . findNearestEnemy ( ) distance = hero . getDistanceTo ( ne…" at bounding box center [504, 204] width 209 height 229
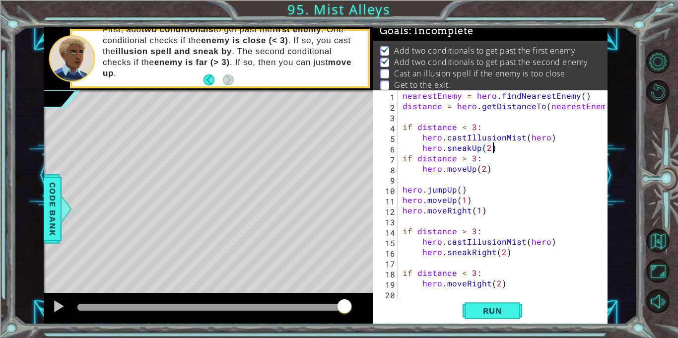
scroll to position [0, 0]
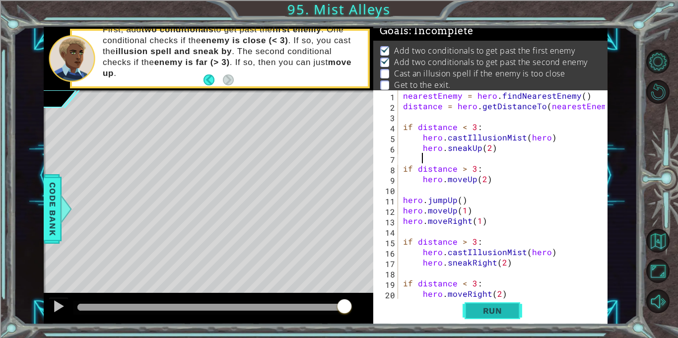
click at [489, 319] on button "Run" at bounding box center [492, 310] width 60 height 23
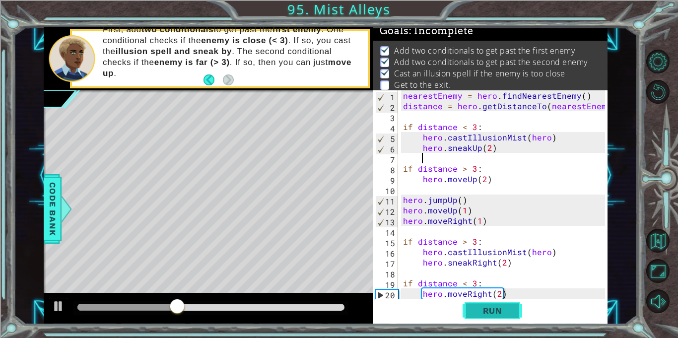
scroll to position [10, 0]
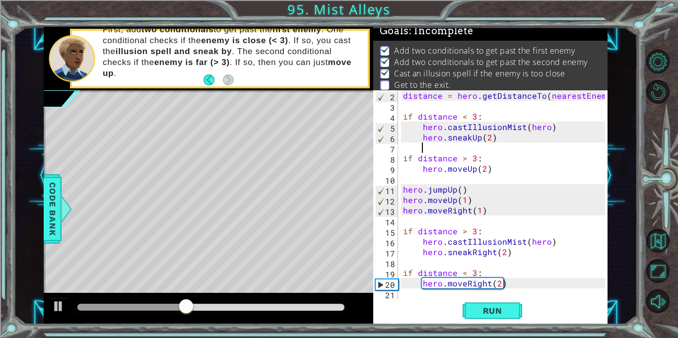
click at [514, 285] on div "distance = hero . getDistanceTo ( nearestEnemy ) if distance < 3 : hero . castI…" at bounding box center [505, 204] width 209 height 229
type textarea "hero.moveRight(2)"
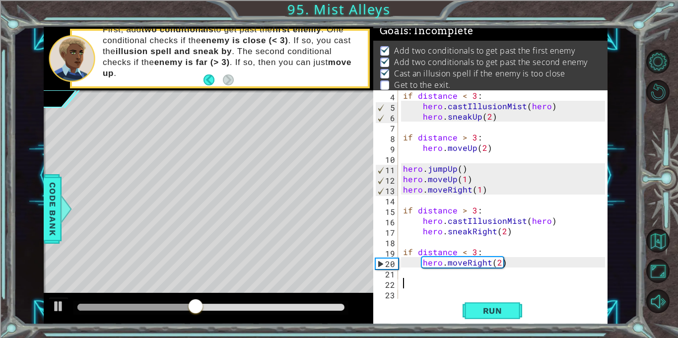
scroll to position [0, 0]
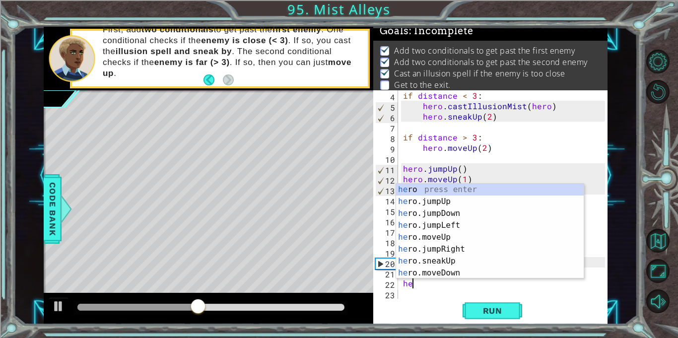
type textarea "hero"
click at [479, 238] on div "hero press enter hero .jumpUp press enter hero .jumpDown press enter hero .jump…" at bounding box center [490, 243] width 188 height 119
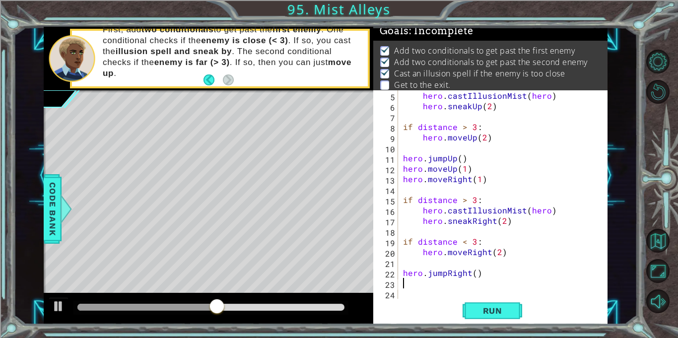
scroll to position [42, 0]
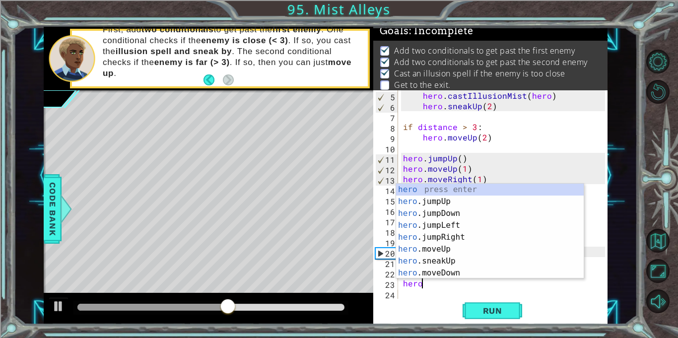
type textarea "heromov"
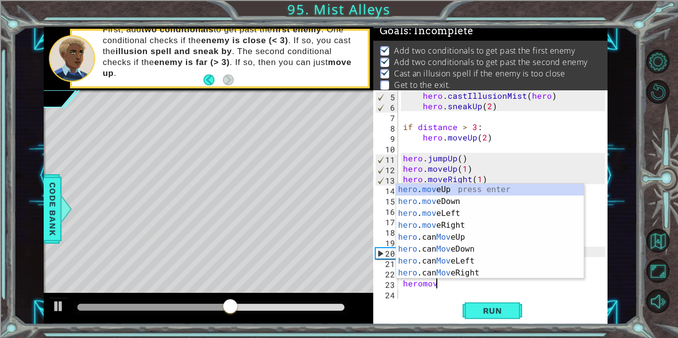
scroll to position [0, 1]
click at [483, 275] on div "hero . mov eUp press enter hero . mov eDown press enter hero . mov eLeft press …" at bounding box center [490, 243] width 188 height 119
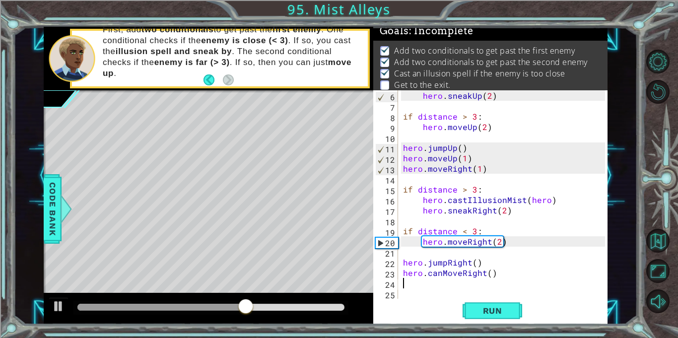
scroll to position [52, 0]
click at [442, 274] on div "hero . sneakUp ( 2 ) if distance > 3 : hero . moveUp ( 2 ) hero . jumpUp ( ) he…" at bounding box center [505, 204] width 209 height 229
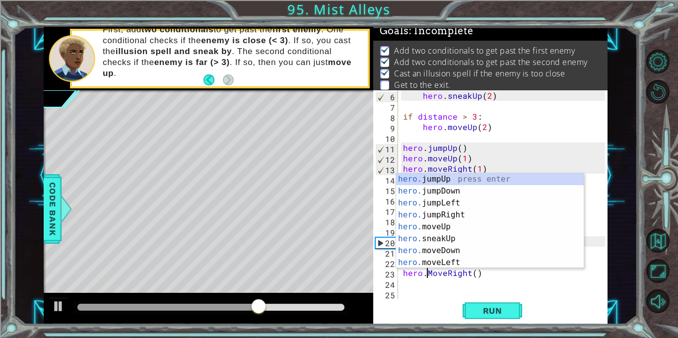
click at [432, 274] on div "hero . sneakUp ( 2 ) if distance > 3 : hero . moveUp ( 2 ) hero . jumpUp ( ) he…" at bounding box center [505, 204] width 209 height 229
type textarea "hero.moveRight()"
click at [476, 321] on button "Run" at bounding box center [492, 310] width 60 height 23
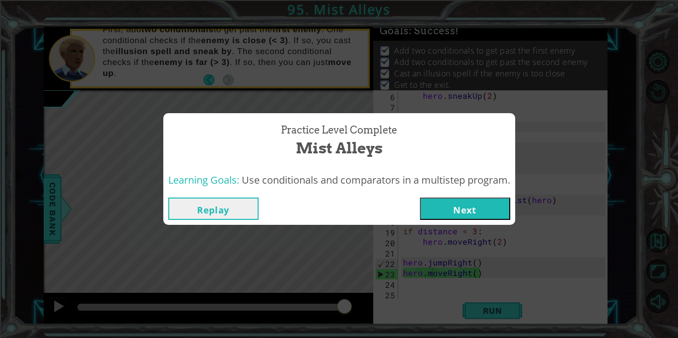
click at [476, 213] on button "Next" at bounding box center [465, 208] width 90 height 22
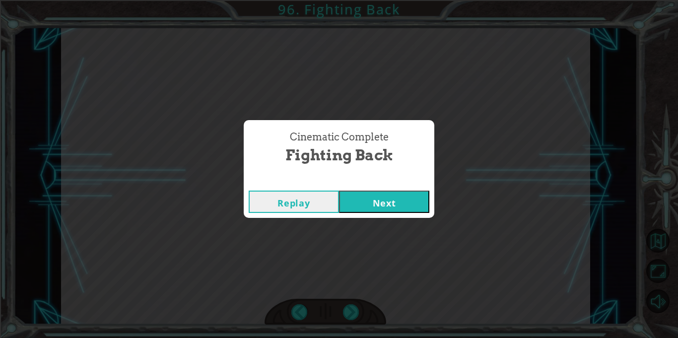
click at [391, 206] on button "Next" at bounding box center [384, 202] width 90 height 22
click at [360, 193] on button "Next" at bounding box center [384, 202] width 90 height 22
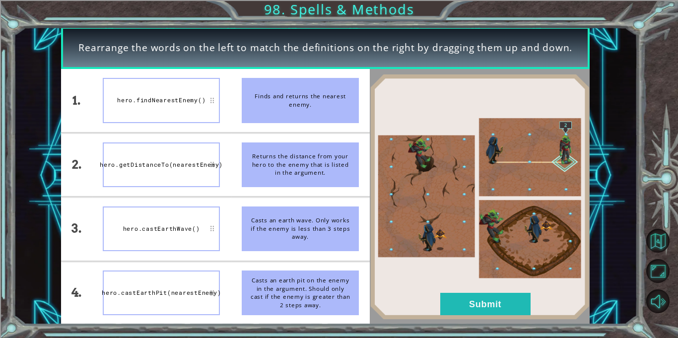
click at [184, 179] on div "hero.getDistanceTo(nearestEnemy)" at bounding box center [161, 164] width 117 height 45
click at [446, 304] on button "Submit" at bounding box center [485, 304] width 90 height 22
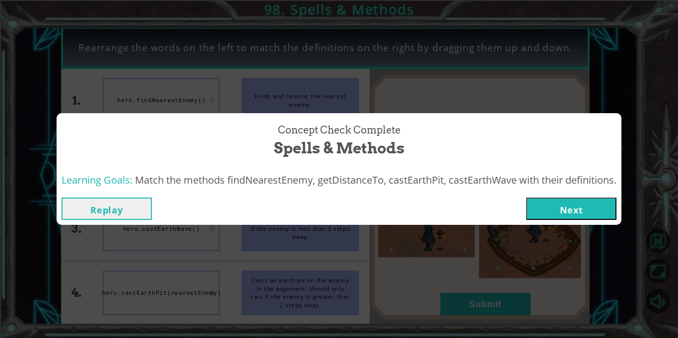
click at [538, 203] on button "Next" at bounding box center [571, 208] width 90 height 22
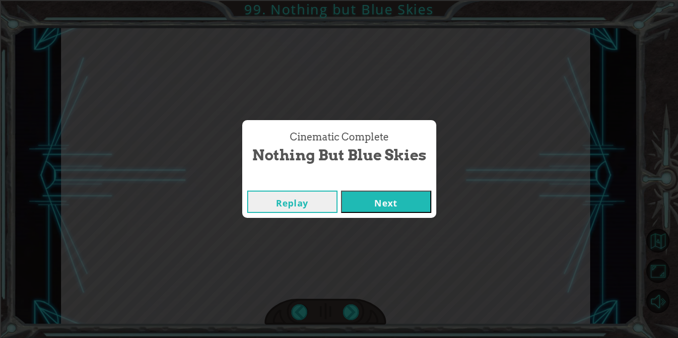
click at [376, 208] on button "Next" at bounding box center [386, 202] width 90 height 22
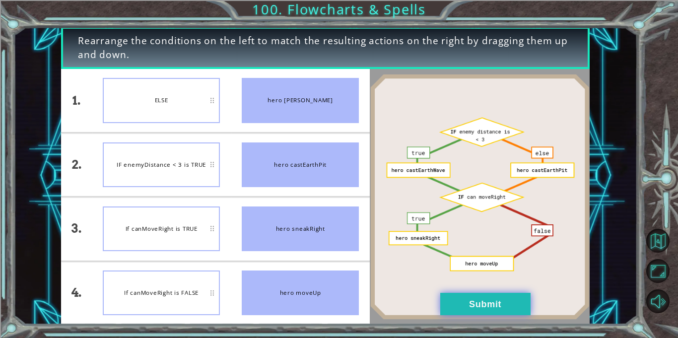
click at [458, 301] on button "Submit" at bounding box center [485, 304] width 90 height 22
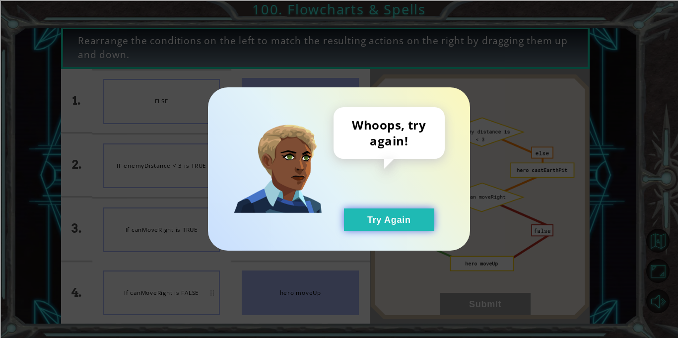
click at [413, 212] on button "Try Again" at bounding box center [389, 219] width 90 height 22
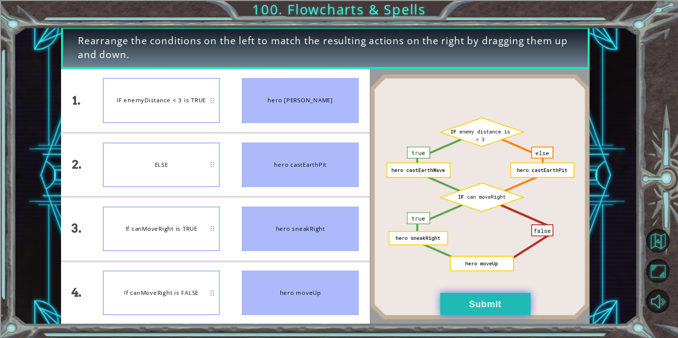
click at [484, 295] on button "Submit" at bounding box center [485, 304] width 90 height 22
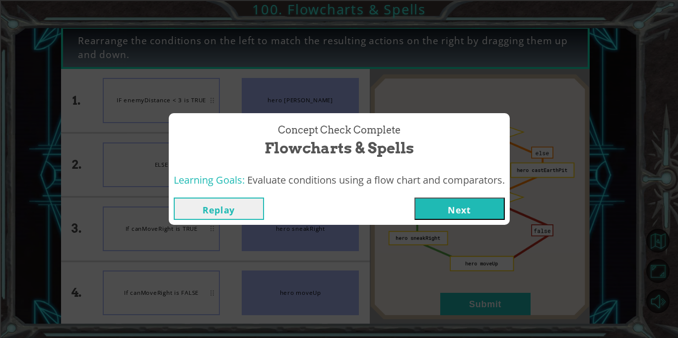
click at [431, 220] on div "Replay Next" at bounding box center [339, 209] width 341 height 32
click at [422, 205] on button "Next" at bounding box center [459, 208] width 90 height 22
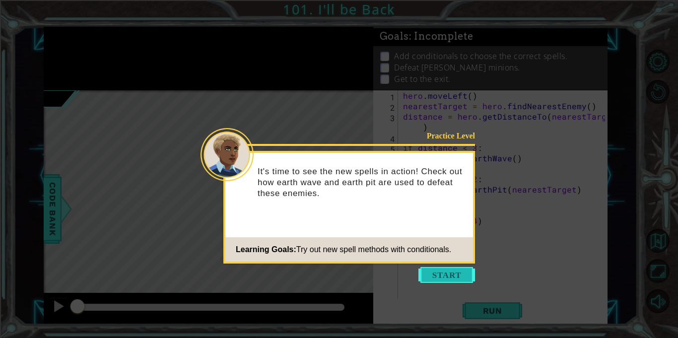
click at [444, 272] on button "Start" at bounding box center [446, 275] width 57 height 16
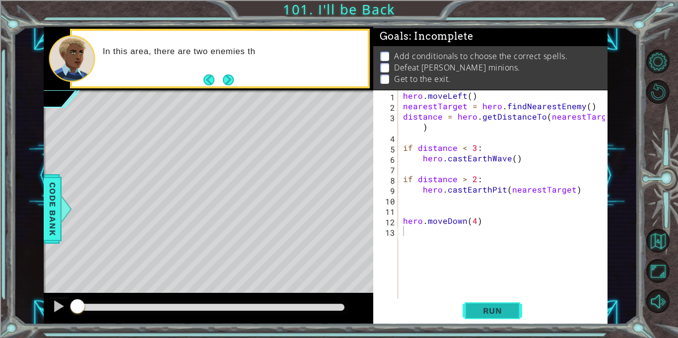
click at [490, 315] on span "Run" at bounding box center [492, 311] width 39 height 10
click at [482, 322] on button "Run" at bounding box center [492, 310] width 60 height 23
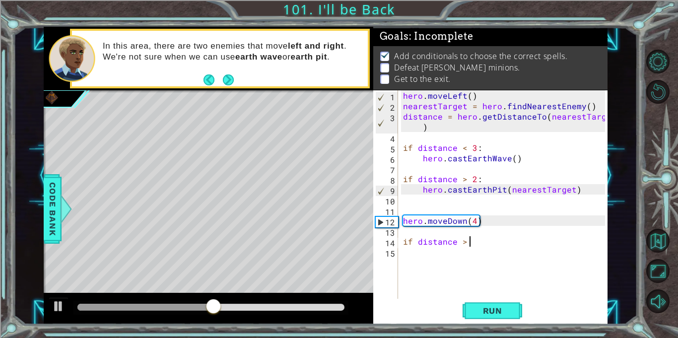
scroll to position [0, 4]
type textarea "if distance > 2"
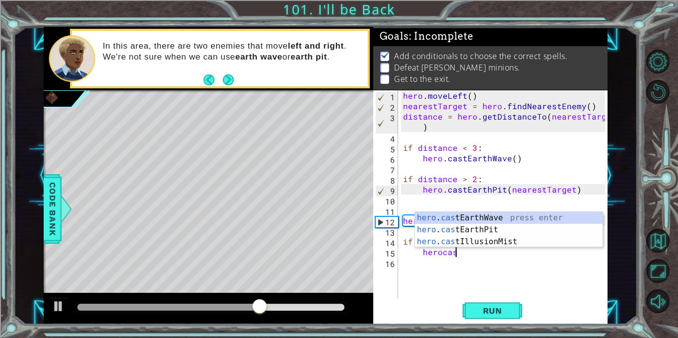
scroll to position [0, 3]
click at [468, 229] on div "hero . cast EarthWave press enter hero . cast EarthPit press enter hero . cast …" at bounding box center [509, 242] width 188 height 60
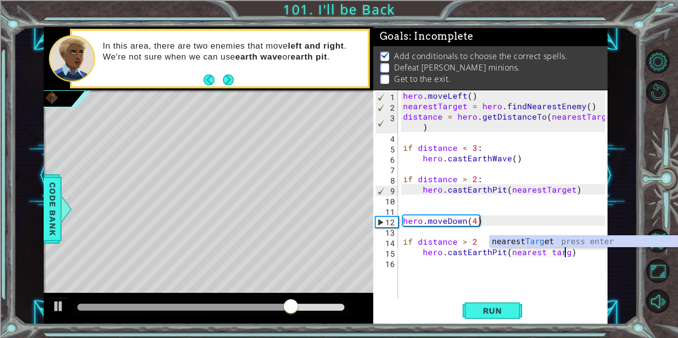
scroll to position [0, 10]
type textarea "hero.castEarthPit(nearest target)"
click at [600, 276] on div "hero . moveLeft ( ) nearestTarget = hero . findNearestEnemy ( ) distance = hero…" at bounding box center [505, 204] width 209 height 229
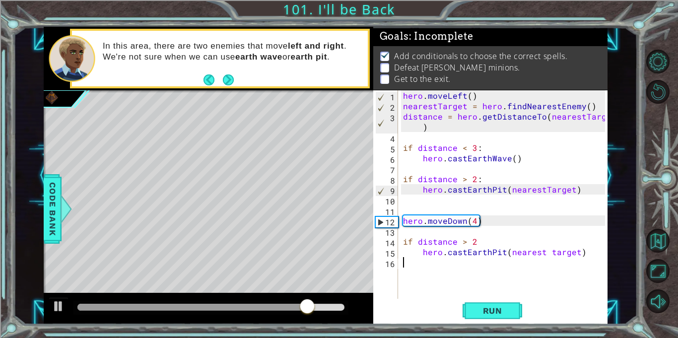
click at [545, 253] on div "hero . moveLeft ( ) nearestTarget = hero . findNearestEnemy ( ) distance = hero…" at bounding box center [505, 204] width 209 height 229
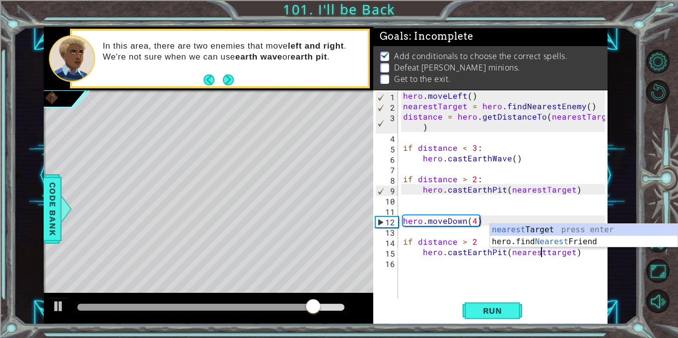
click at [545, 253] on div "hero . moveLeft ( ) nearestTarget = hero . findNearestEnemy ( ) distance = hero…" at bounding box center [505, 204] width 209 height 229
type textarea "hero.castEarthPit(nearestTarget)"
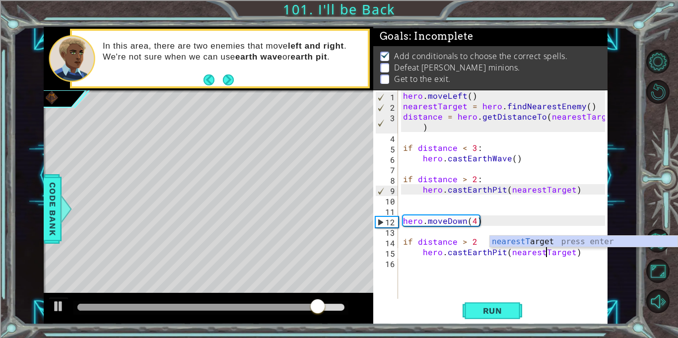
scroll to position [0, 9]
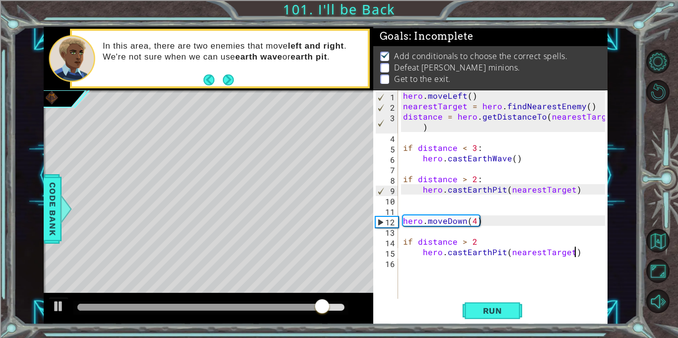
click at [576, 251] on div "hero . moveLeft ( ) nearestTarget = hero . findNearestEnemy ( ) distance = hero…" at bounding box center [505, 204] width 209 height 229
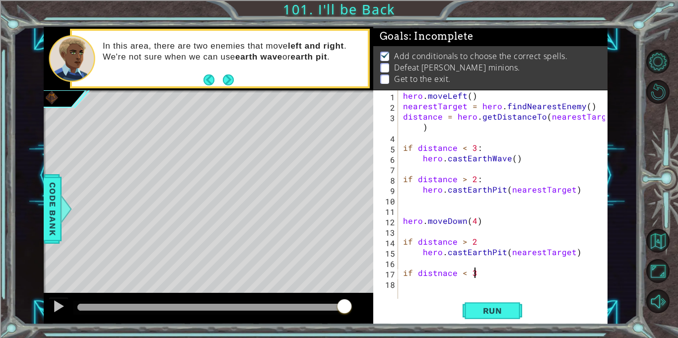
scroll to position [0, 4]
type textarea "if distnace < 3"
click at [437, 275] on div "hero . moveLeft ( ) nearestTarget = hero . findNearestEnemy ( ) distance = hero…" at bounding box center [505, 204] width 209 height 229
click at [441, 275] on div "hero . moveLeft ( ) nearestTarget = hero . findNearestEnemy ( ) distance = hero…" at bounding box center [505, 204] width 209 height 229
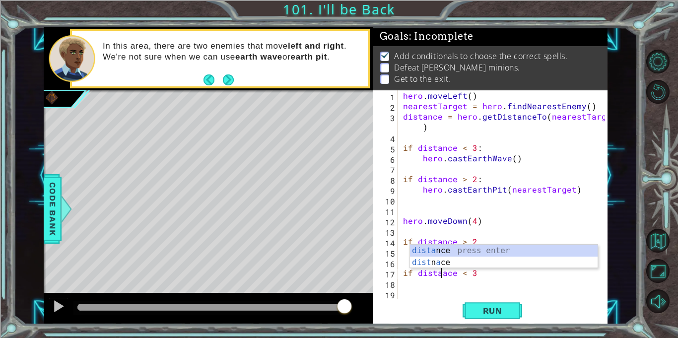
scroll to position [0, 2]
click at [442, 275] on div "hero . moveLeft ( ) nearestTarget = hero . findNearestEnemy ( ) distance = hero…" at bounding box center [505, 204] width 209 height 229
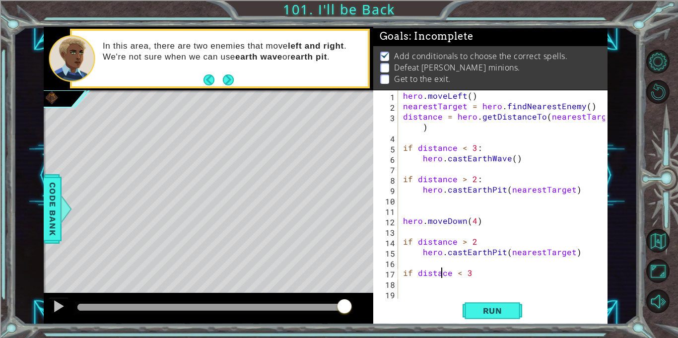
type textarea "if distance < 3"
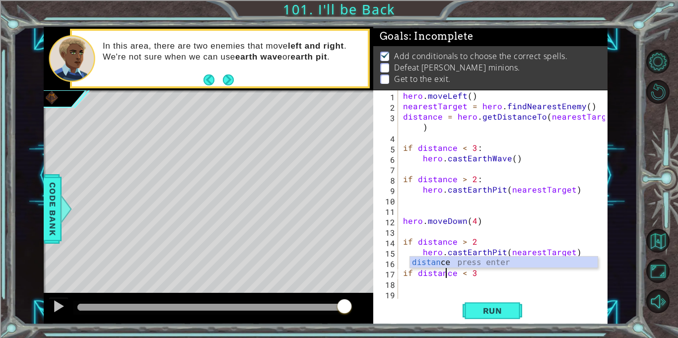
click at [435, 282] on div "hero . moveLeft ( ) nearestTarget = hero . findNearestEnemy ( ) distance = hero…" at bounding box center [505, 204] width 209 height 229
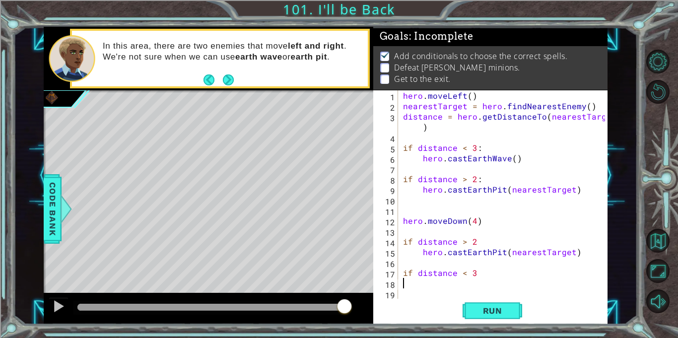
scroll to position [0, 0]
click at [441, 283] on div "hero . moveLeft ( ) nearestTarget = hero . findNearestEnemy ( ) distance = hero…" at bounding box center [505, 204] width 209 height 229
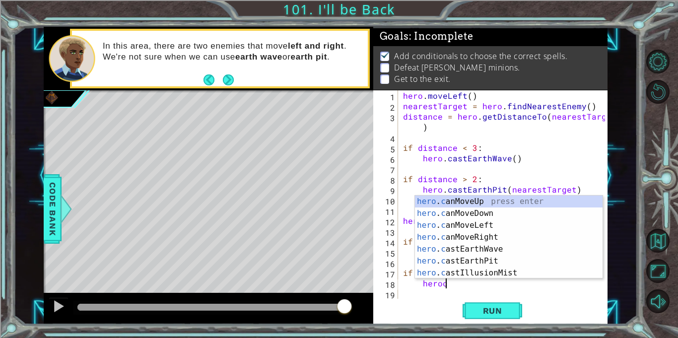
scroll to position [0, 2]
type textarea "herocas"
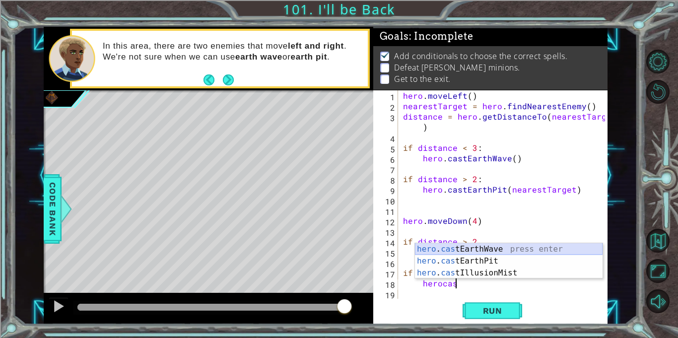
click at [480, 248] on div "hero . cas tEarthWave press enter hero . cas tEarthPit press enter hero . cas t…" at bounding box center [509, 273] width 188 height 60
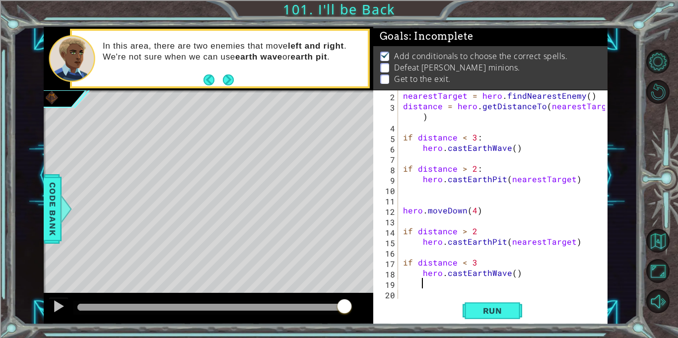
scroll to position [10, 0]
click at [492, 308] on span "Run" at bounding box center [492, 311] width 39 height 10
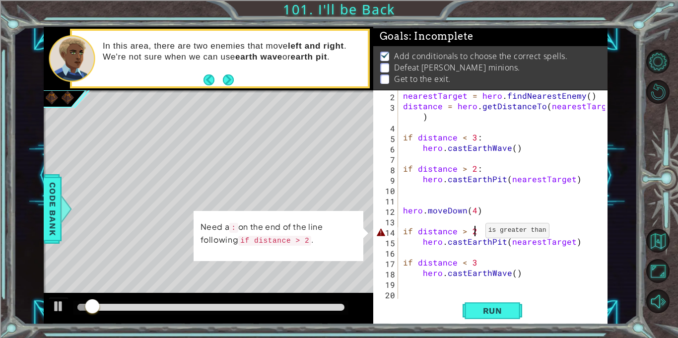
click at [473, 233] on div "nearestTarget = hero . findNearestEnemy ( ) distance = hero . getDistanceTo ( n…" at bounding box center [505, 204] width 209 height 229
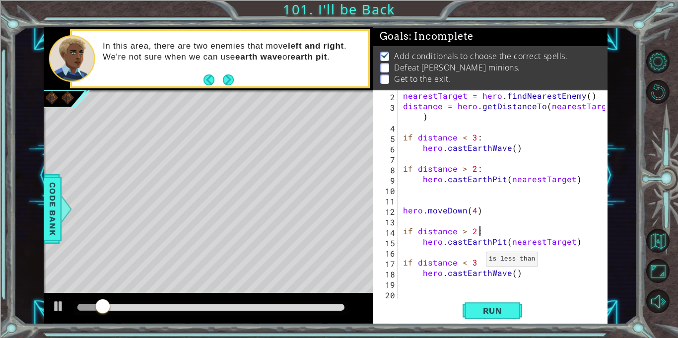
click at [473, 261] on div "nearestTarget = hero . findNearestEnemy ( ) distance = hero . getDistanceTo ( n…" at bounding box center [505, 204] width 209 height 229
click at [471, 326] on div "1 ההההההההההההההההההההההההההההההההההההההההההההההההההההההההההההההההההההההההההההה…" at bounding box center [339, 169] width 678 height 338
click at [474, 318] on button "Run" at bounding box center [492, 310] width 60 height 23
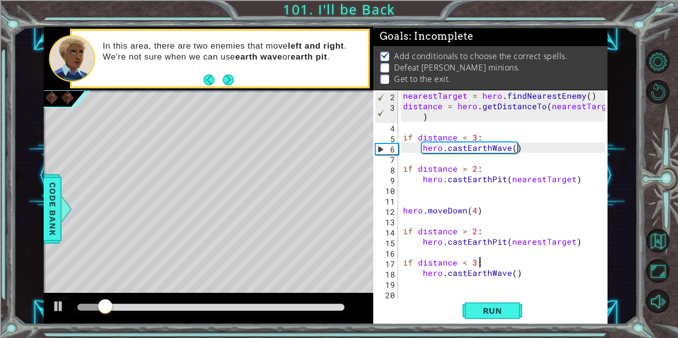
click at [480, 209] on div "nearestTarget = hero . findNearestEnemy ( ) distance = hero . getDistanceTo ( n…" at bounding box center [505, 204] width 209 height 229
type textarea "hero.moveDown(4)"
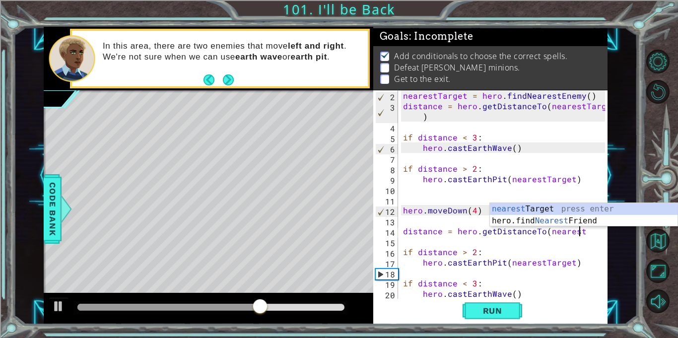
scroll to position [0, 10]
click at [515, 213] on div "nearest Target press enter hero.find Nearest Friend press enter" at bounding box center [584, 227] width 188 height 48
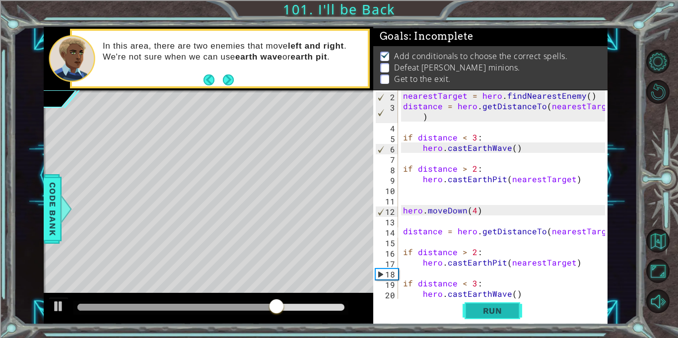
click at [511, 310] on span "Run" at bounding box center [492, 311] width 39 height 10
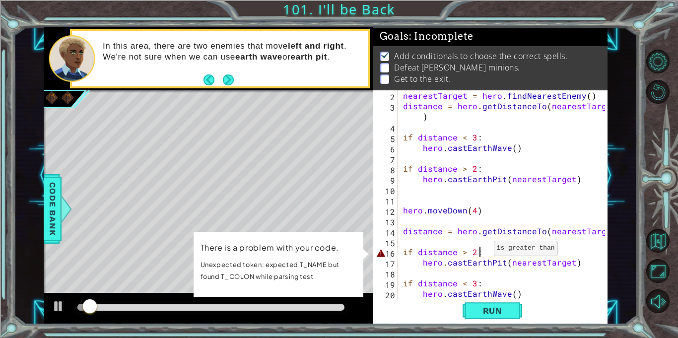
click at [481, 251] on div "nearestTarget = hero . findNearestEnemy ( ) distance = hero . getDistanceTo ( n…" at bounding box center [505, 204] width 209 height 229
click at [481, 258] on div "nearestTarget = hero . findNearestEnemy ( ) distance = hero . getDistanceTo ( n…" at bounding box center [505, 204] width 209 height 229
click at [494, 263] on div "nearestTarget = hero . findNearestEnemy ( ) distance = hero . getDistanceTo ( n…" at bounding box center [505, 204] width 209 height 229
click at [496, 254] on div "nearestTarget = hero . findNearestEnemy ( ) distance = hero . getDistanceTo ( n…" at bounding box center [505, 204] width 209 height 229
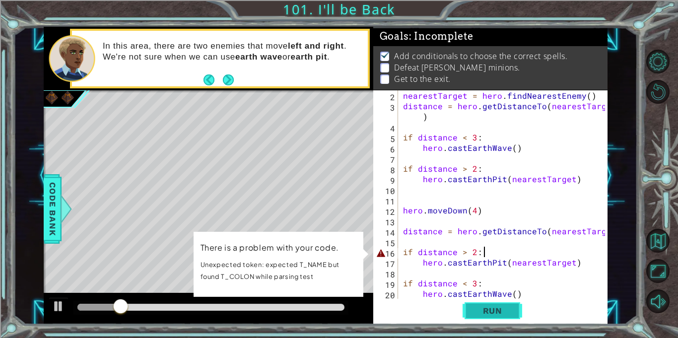
click at [491, 310] on span "Run" at bounding box center [492, 311] width 39 height 10
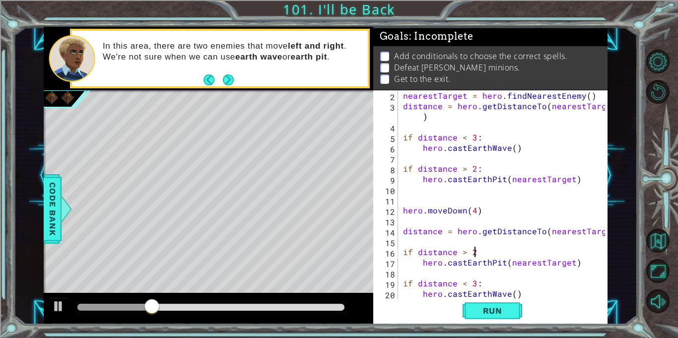
scroll to position [0, 4]
click at [489, 304] on button "Run" at bounding box center [492, 310] width 60 height 23
click at [599, 229] on div at bounding box center [600, 200] width 10 height 240
click at [604, 231] on div at bounding box center [600, 200] width 10 height 240
click at [604, 232] on div at bounding box center [600, 200] width 10 height 240
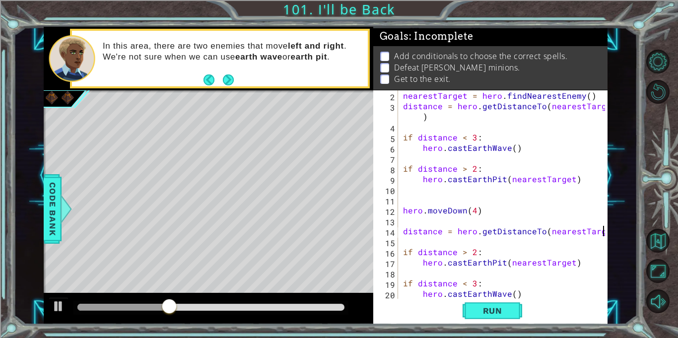
click at [604, 232] on div at bounding box center [600, 200] width 10 height 240
click at [510, 308] on span "Run" at bounding box center [492, 311] width 39 height 10
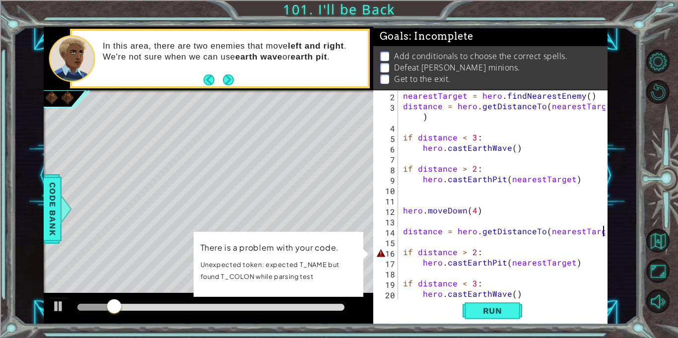
click at [605, 232] on div "distance = hero.getDistanceTo(nearestTarget 2 3 4 5 6 7 8 9 10 11 12 13 14 15 1…" at bounding box center [490, 207] width 234 height 234
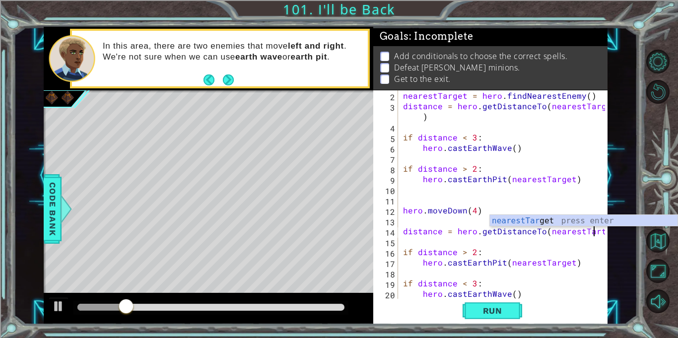
click at [598, 231] on div at bounding box center [600, 200] width 10 height 240
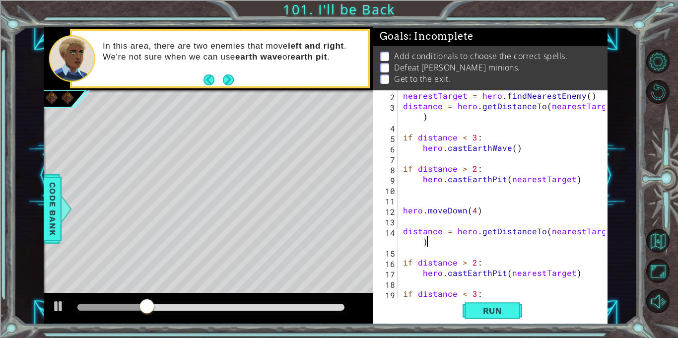
scroll to position [0, 12]
click at [497, 306] on span "Run" at bounding box center [492, 311] width 39 height 10
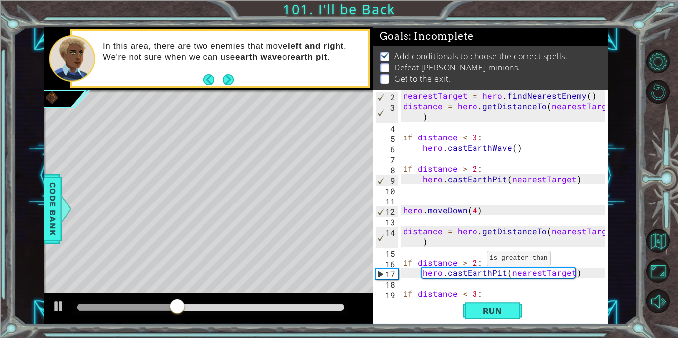
click at [474, 260] on div "nearestTarget = hero . findNearestEnemy ( ) distance = hero . getDistanceTo ( n…" at bounding box center [505, 204] width 209 height 229
click at [498, 312] on span "Run" at bounding box center [492, 311] width 39 height 10
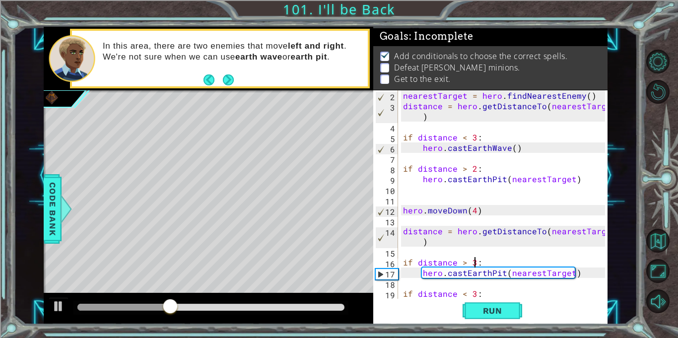
click at [486, 296] on div "nearestTarget = hero . findNearestEnemy ( ) distance = hero . getDistanceTo ( n…" at bounding box center [505, 204] width 209 height 229
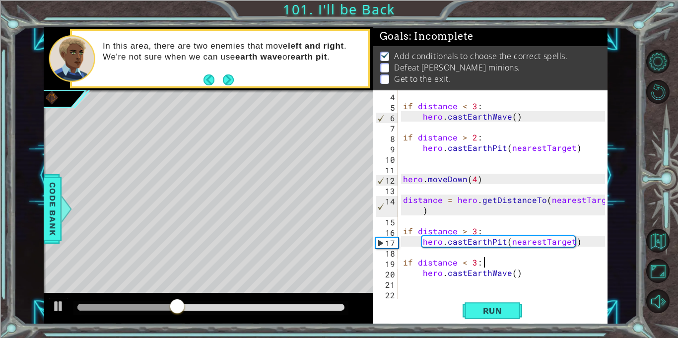
scroll to position [42, 0]
click at [486, 181] on div "if distance < 3 : hero . castEarthWave ( ) if distance > 2 : hero . [GEOGRAPHIC…" at bounding box center [505, 204] width 209 height 229
type textarea "hero.moveDown(4)"
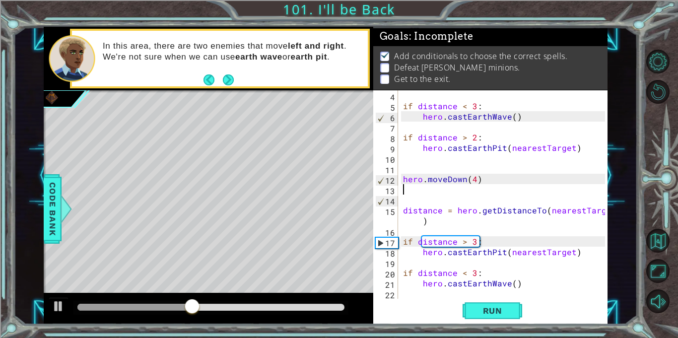
type textarea "e"
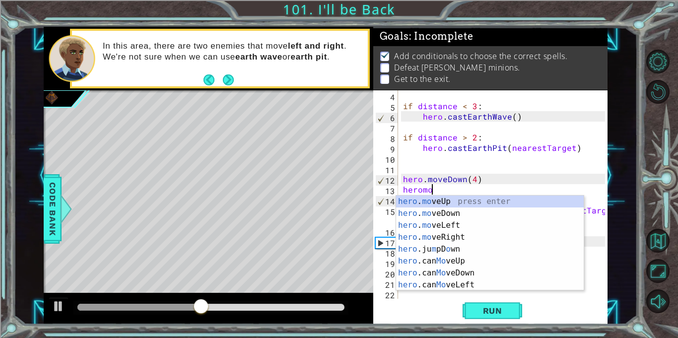
scroll to position [0, 1]
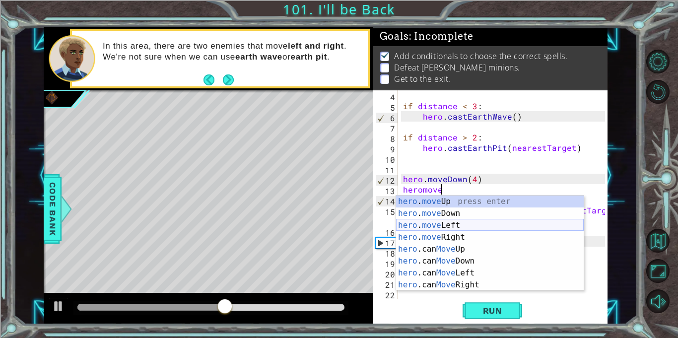
click at [474, 228] on div "hero . move Up press enter hero . move Down press enter hero . move Left press …" at bounding box center [490, 255] width 188 height 119
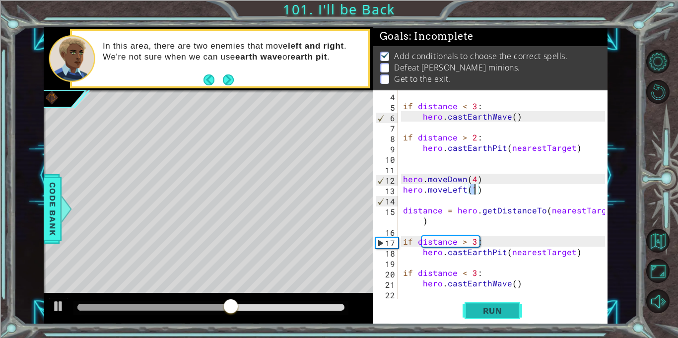
type textarea "hero.moveLeft(1)"
click at [497, 313] on span "Run" at bounding box center [492, 311] width 39 height 10
